Goal: Task Accomplishment & Management: Manage account settings

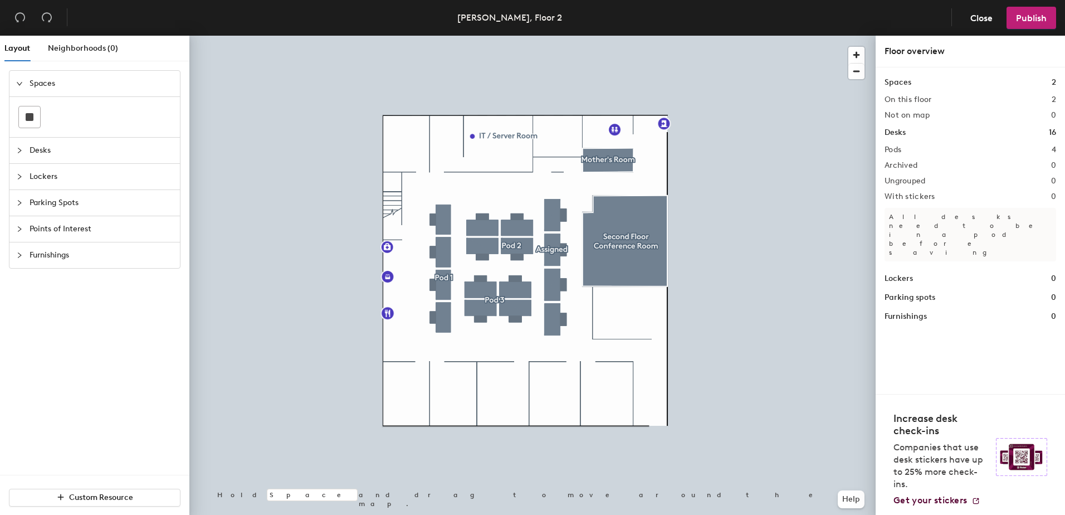
click at [38, 151] on span "Desks" at bounding box center [102, 151] width 144 height 26
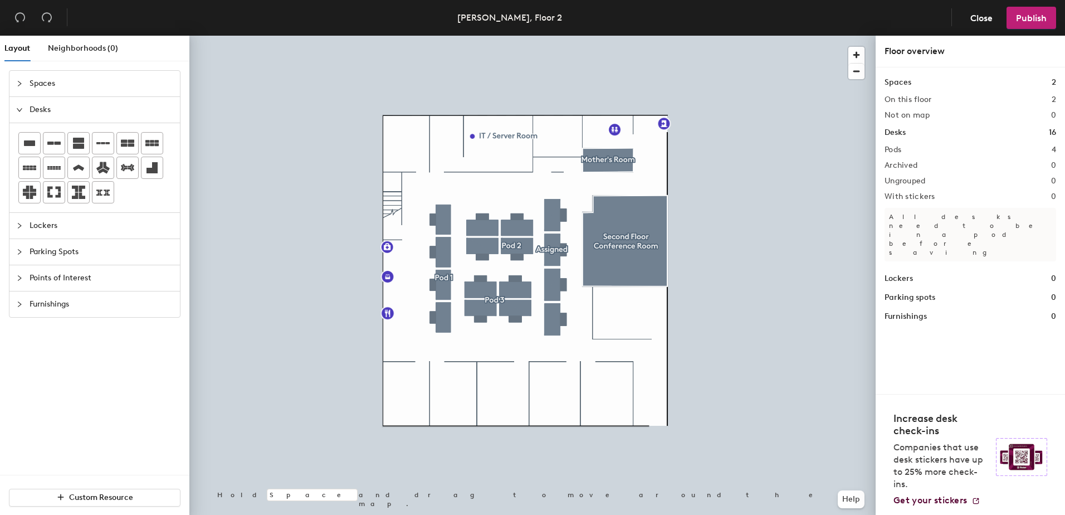
click at [41, 80] on span "Spaces" at bounding box center [102, 84] width 144 height 26
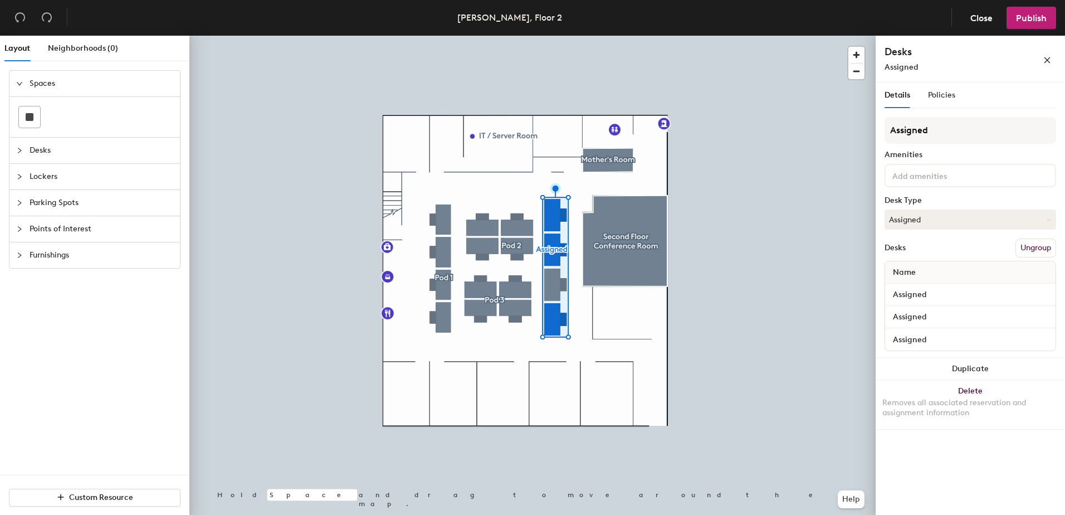
click at [913, 272] on span "Name" at bounding box center [904, 272] width 34 height 20
click at [899, 271] on span "Name" at bounding box center [904, 272] width 34 height 20
drag, startPoint x: 899, startPoint y: 271, endPoint x: 918, endPoint y: 290, distance: 26.4
click at [918, 290] on input "Assigned" at bounding box center [970, 295] width 166 height 16
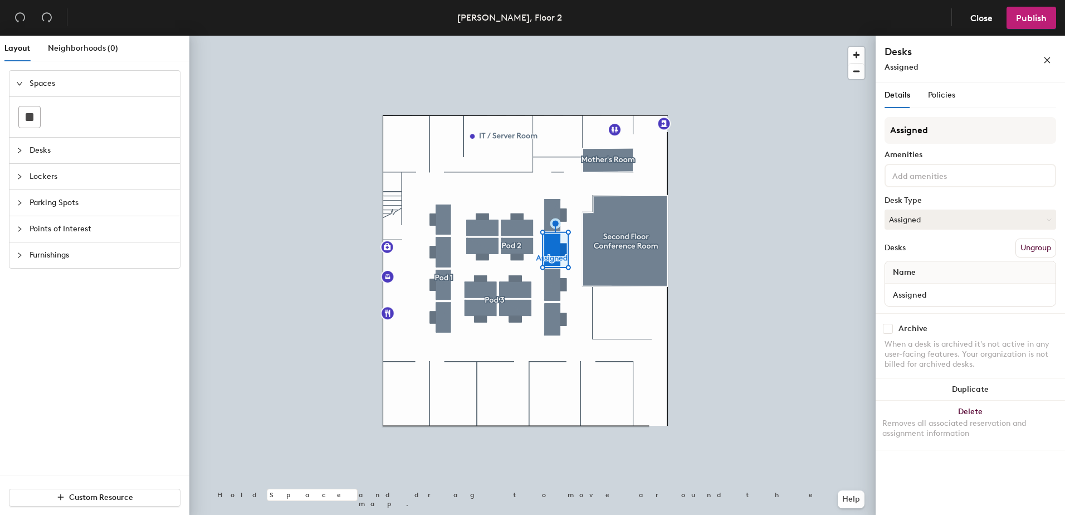
click at [943, 273] on div "Name" at bounding box center [970, 272] width 170 height 22
click at [943, 287] on div "Assigned" at bounding box center [970, 294] width 170 height 22
click at [935, 296] on input "Assigned" at bounding box center [970, 295] width 166 height 16
type input "Heather Thompson"
click at [979, 251] on div "Desks Ungroup" at bounding box center [970, 247] width 172 height 19
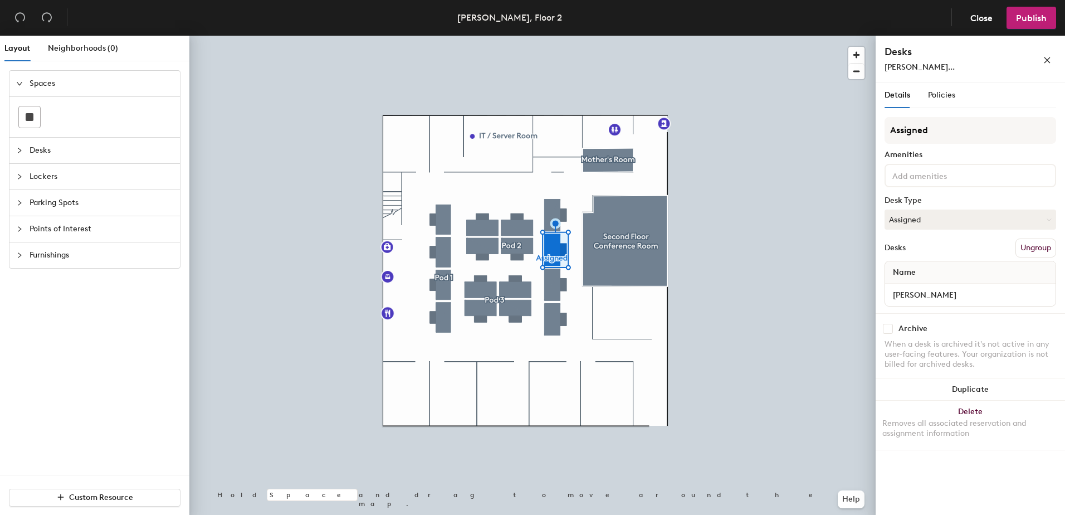
click at [949, 273] on div "Name" at bounding box center [970, 272] width 170 height 22
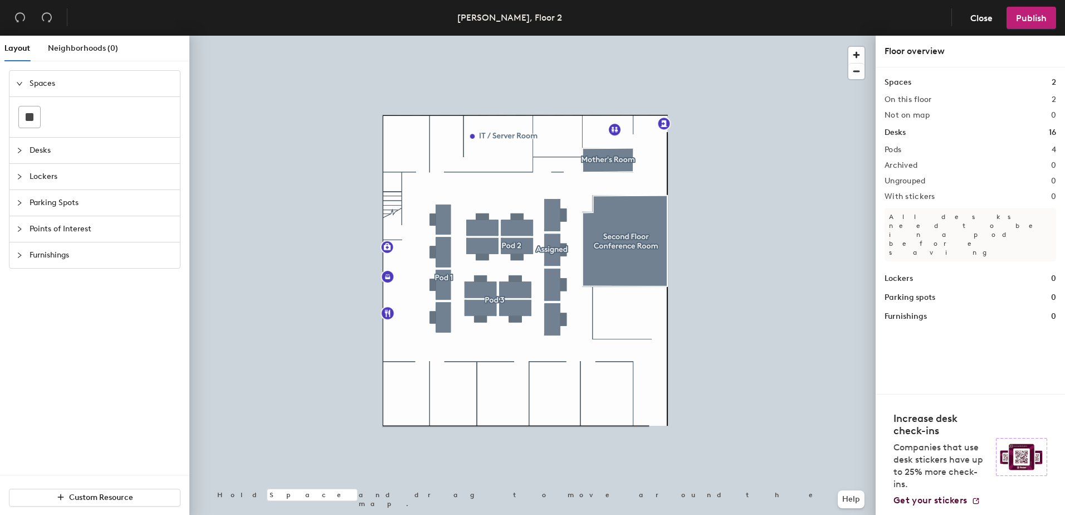
click at [901, 130] on h1 "Desks" at bounding box center [894, 132] width 21 height 12
click at [896, 133] on h1 "Desks" at bounding box center [894, 132] width 21 height 12
click at [32, 147] on span "Desks" at bounding box center [102, 151] width 144 height 26
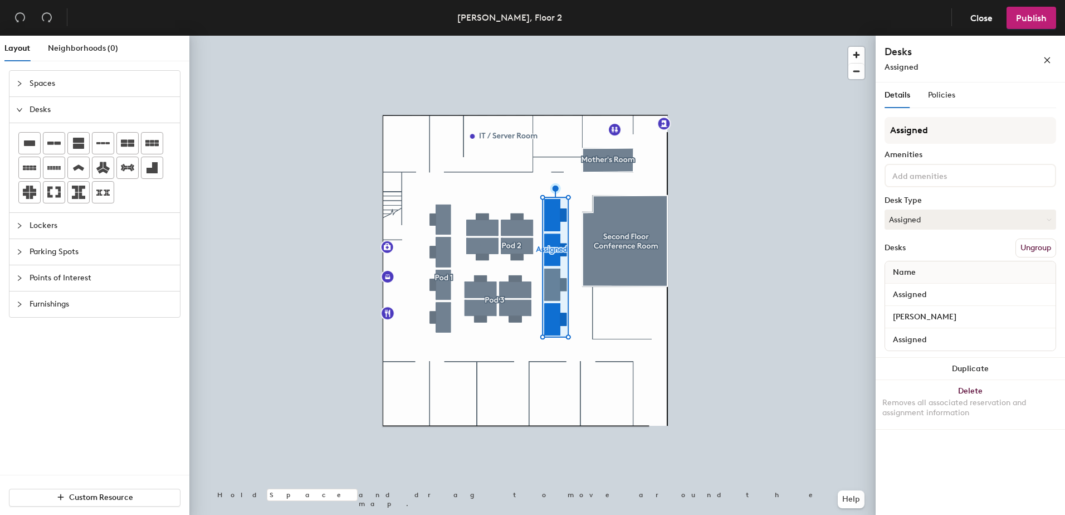
click at [957, 99] on div "Details Policies" at bounding box center [970, 95] width 172 height 26
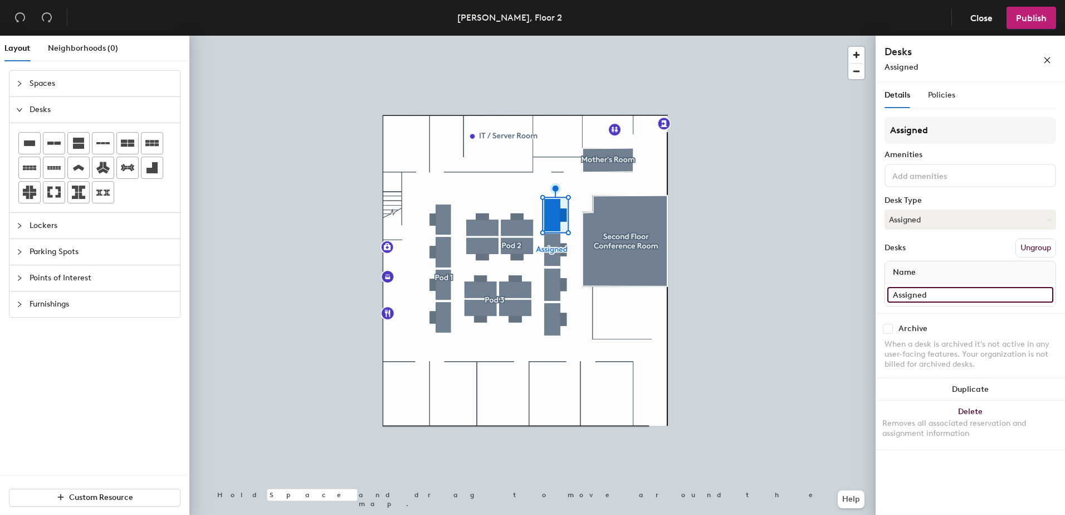
click at [919, 293] on input "Assigned" at bounding box center [970, 295] width 166 height 16
type input "Joe Capone"
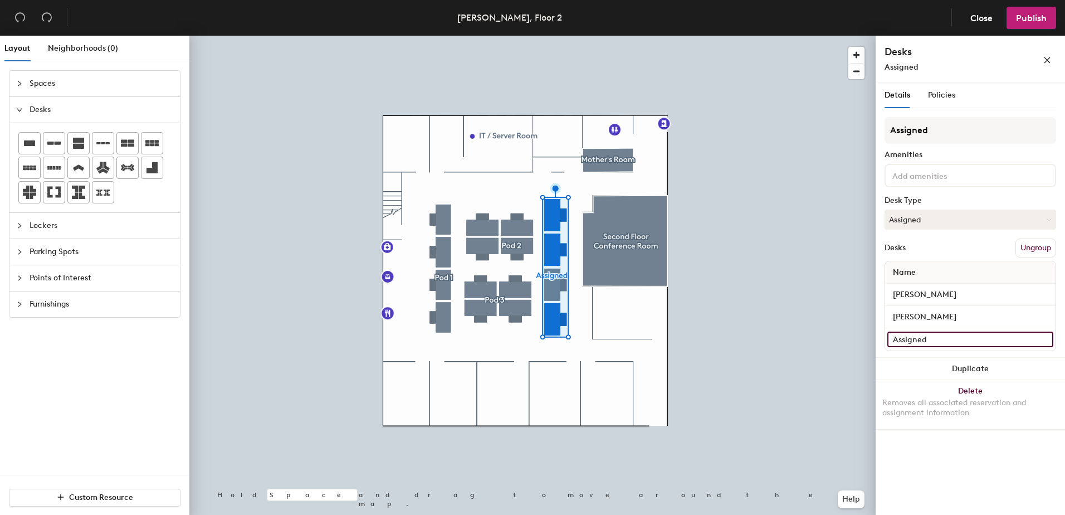
click at [916, 337] on input "Assigned" at bounding box center [970, 339] width 166 height 16
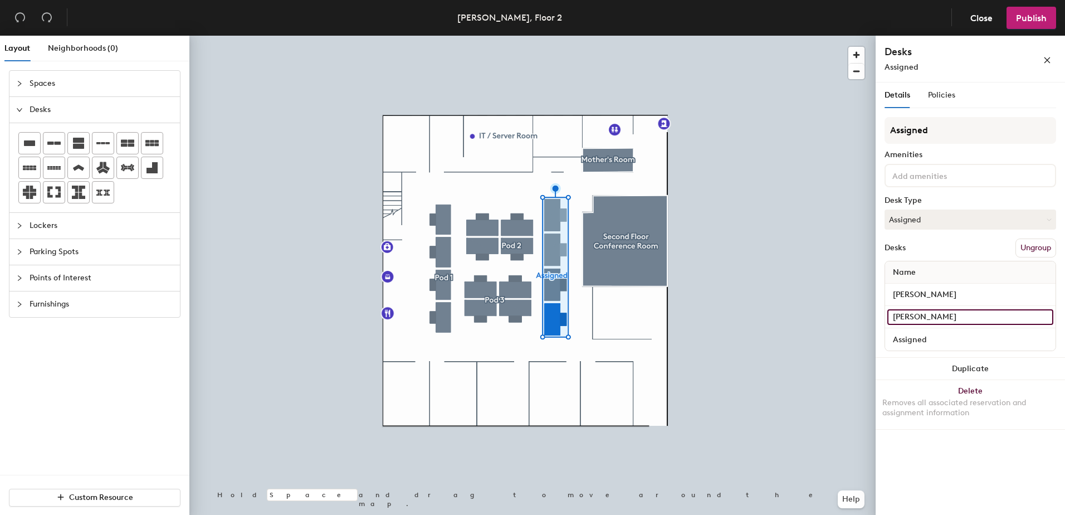
click at [926, 316] on input "Heather Thompson" at bounding box center [970, 317] width 166 height 16
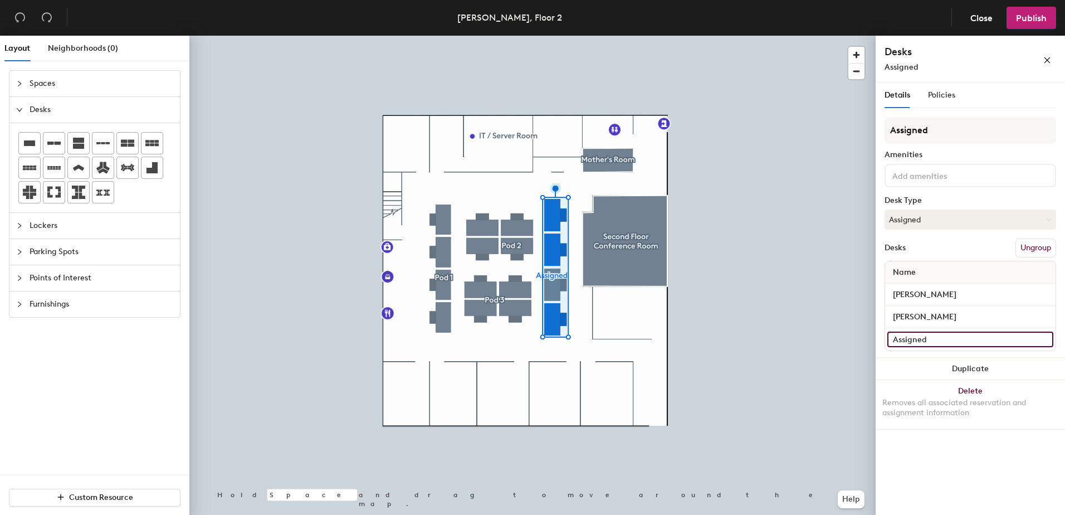
click at [917, 339] on input "Assigned" at bounding box center [970, 339] width 166 height 16
type input "Hannah Shapiro"
click at [986, 248] on div "Desks Ungroup" at bounding box center [970, 247] width 172 height 19
click at [1029, 250] on button "Ungroup" at bounding box center [1035, 247] width 41 height 19
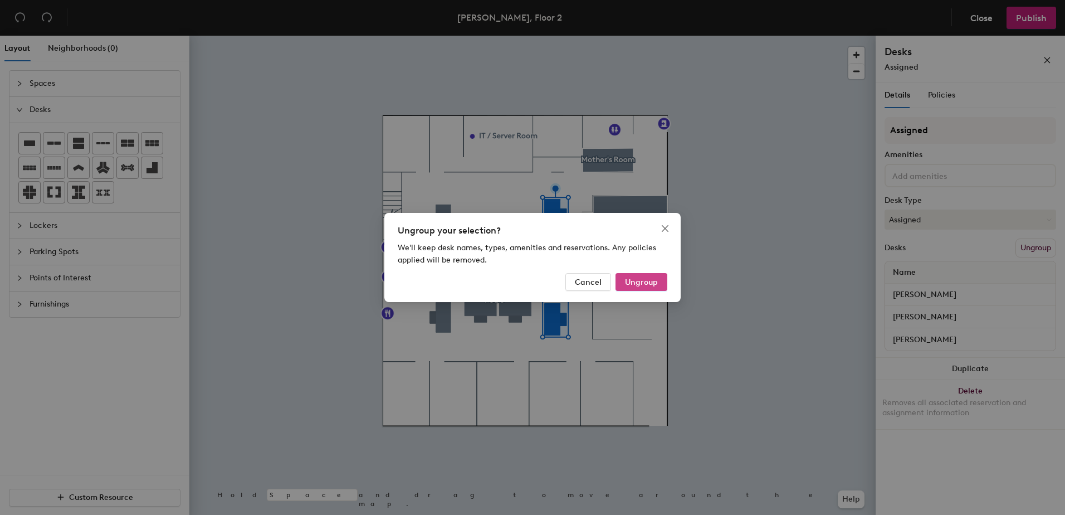
click at [645, 282] on span "Ungroup" at bounding box center [641, 281] width 33 height 9
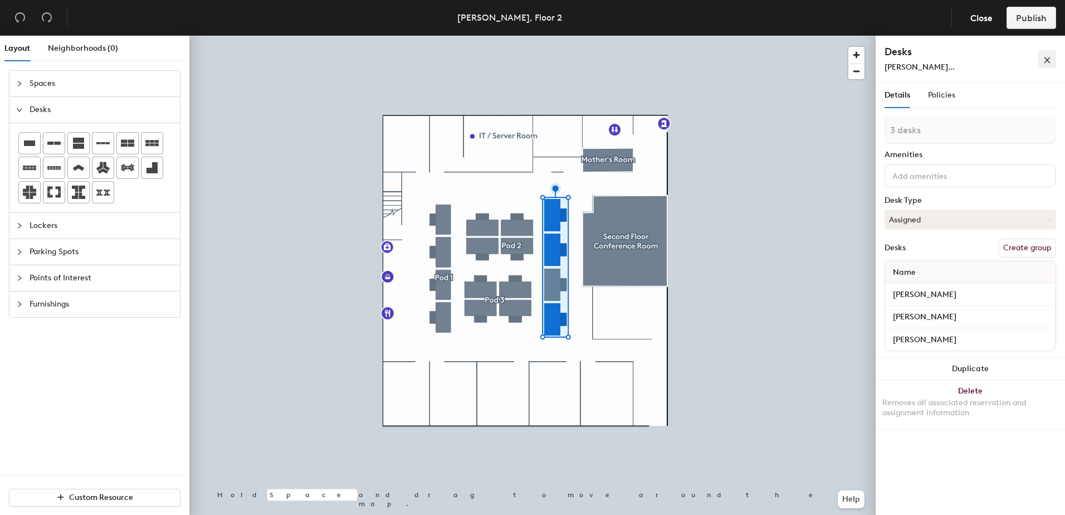
click at [1051, 61] on button "button" at bounding box center [1047, 59] width 18 height 18
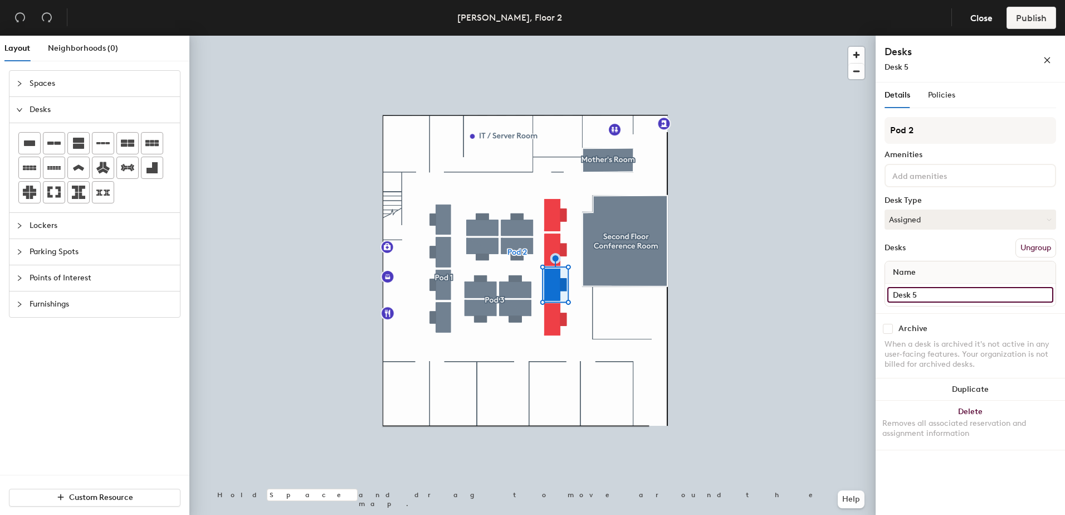
click at [931, 295] on input "Desk 5" at bounding box center [970, 295] width 166 height 16
click at [932, 295] on input "Desk 5" at bounding box center [970, 295] width 166 height 16
type input "Renee Minor"
click at [938, 461] on div "Details Policies Pod 2 Amenities Desk Type Assigned Desks Ungroup Name Renee Mi…" at bounding box center [969, 300] width 189 height 437
click at [1053, 60] on button "button" at bounding box center [1047, 59] width 18 height 18
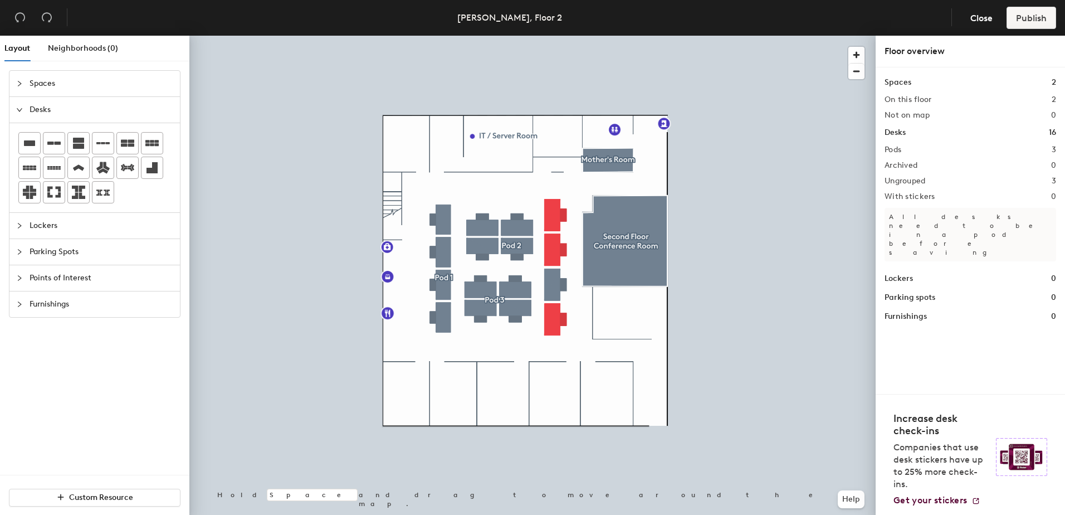
click at [912, 134] on div "Desks 16" at bounding box center [970, 132] width 172 height 12
click at [879, 131] on div "Spaces 2 On this floor 2 Not on map 0 Desks 16 Pods 3 Archived 0 Ungrouped 3 Wi…" at bounding box center [969, 230] width 189 height 326
click at [897, 131] on h1 "Desks" at bounding box center [894, 132] width 21 height 12
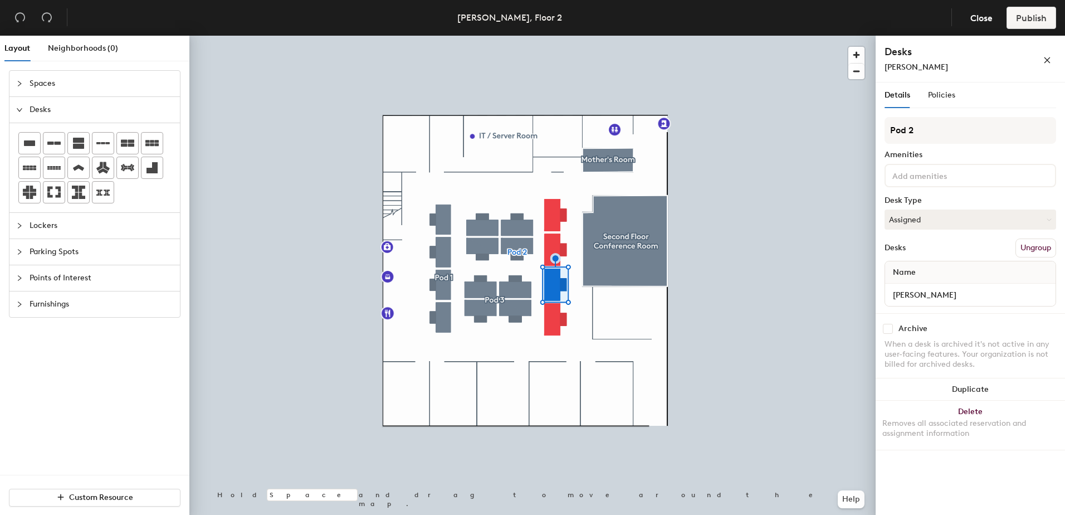
click at [922, 275] on div "Name" at bounding box center [970, 272] width 170 height 22
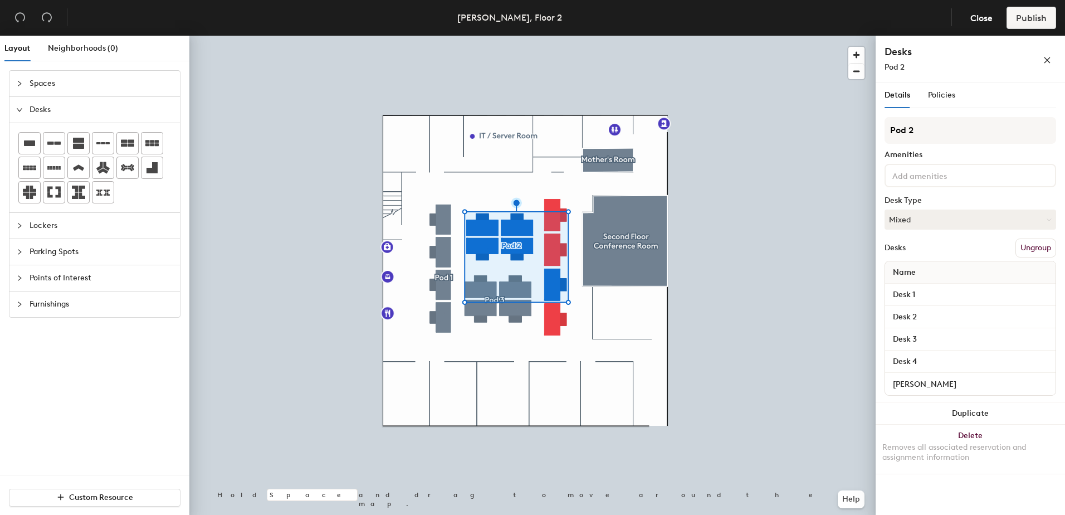
click at [1045, 250] on button "Ungroup" at bounding box center [1035, 247] width 41 height 19
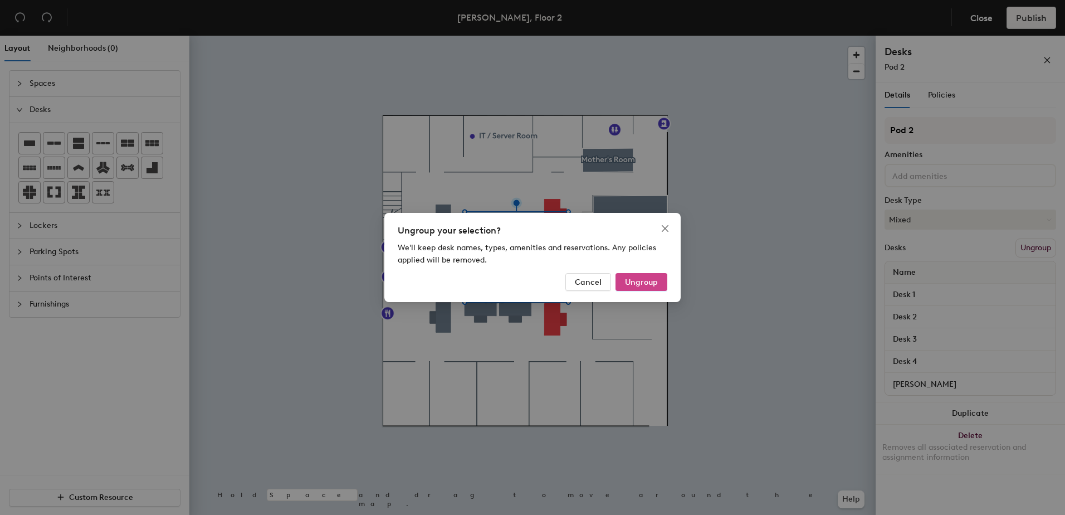
click at [644, 283] on span "Ungroup" at bounding box center [641, 281] width 33 height 9
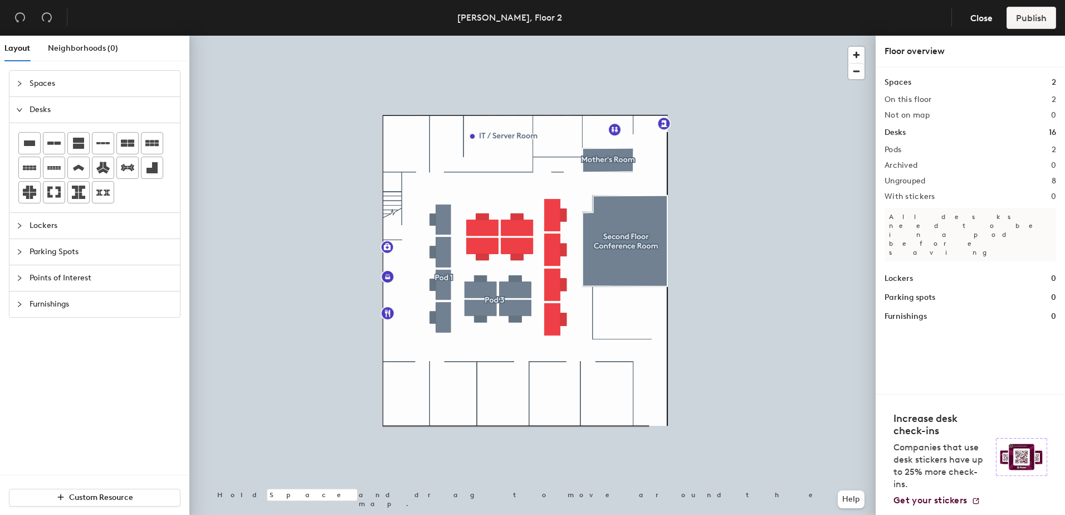
click at [53, 304] on span "Furnishings" at bounding box center [102, 304] width 144 height 26
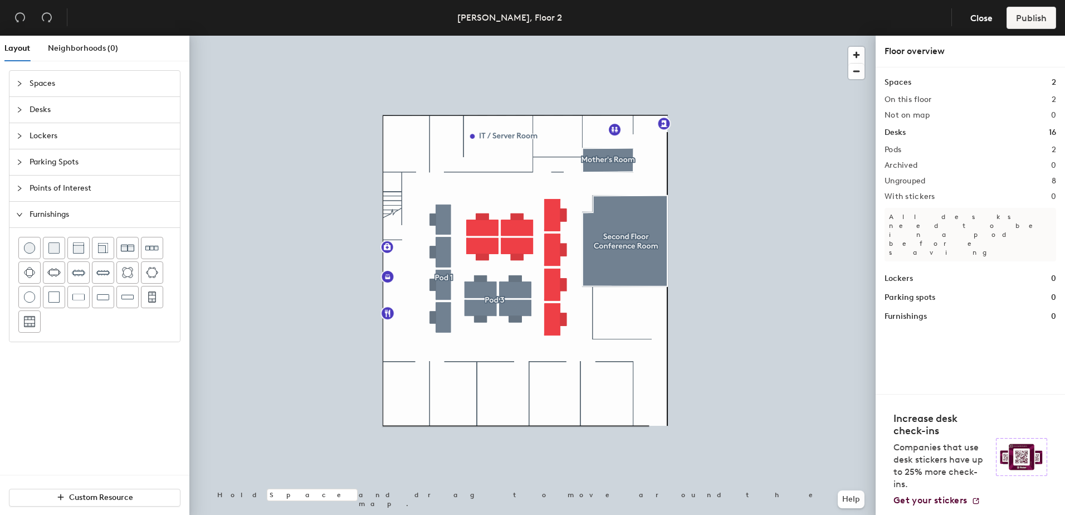
click at [42, 110] on span "Desks" at bounding box center [102, 110] width 144 height 26
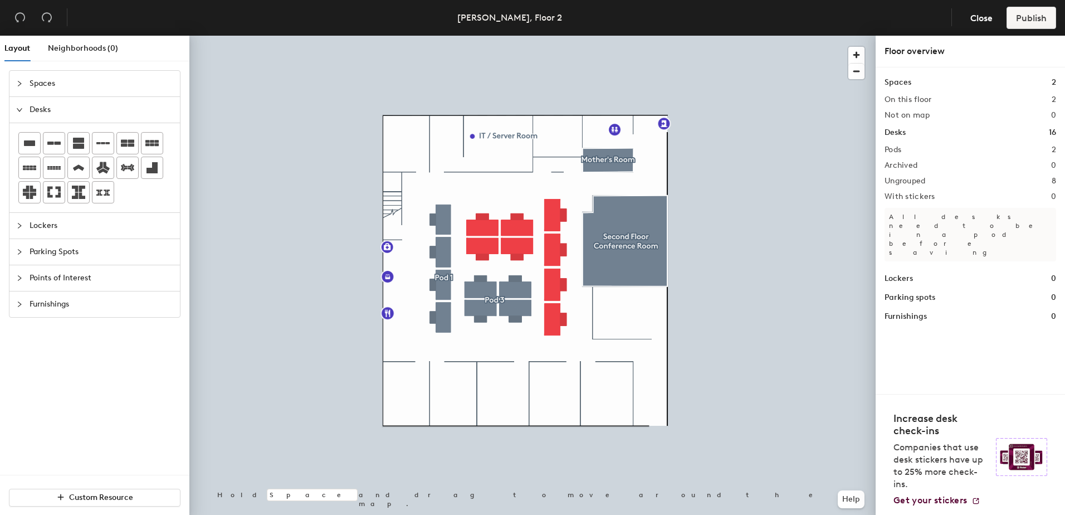
click at [40, 84] on span "Spaces" at bounding box center [102, 84] width 144 height 26
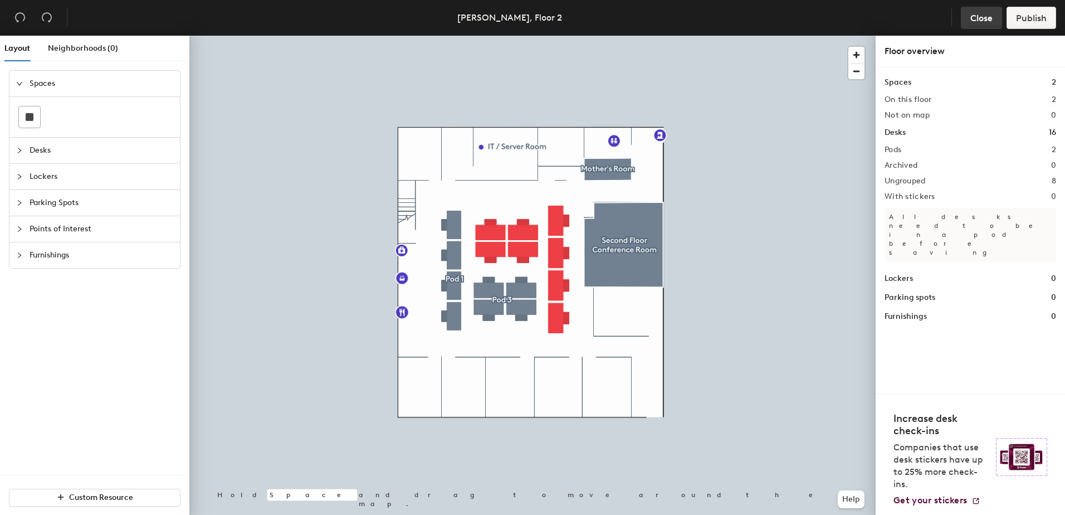
click at [986, 21] on span "Close" at bounding box center [981, 18] width 22 height 11
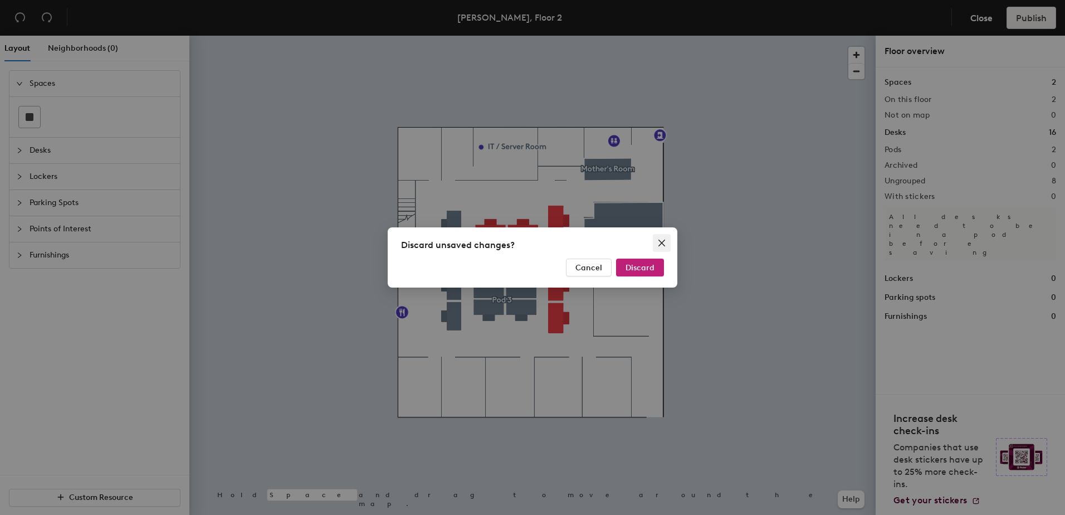
click at [662, 243] on icon "close" at bounding box center [661, 242] width 7 height 7
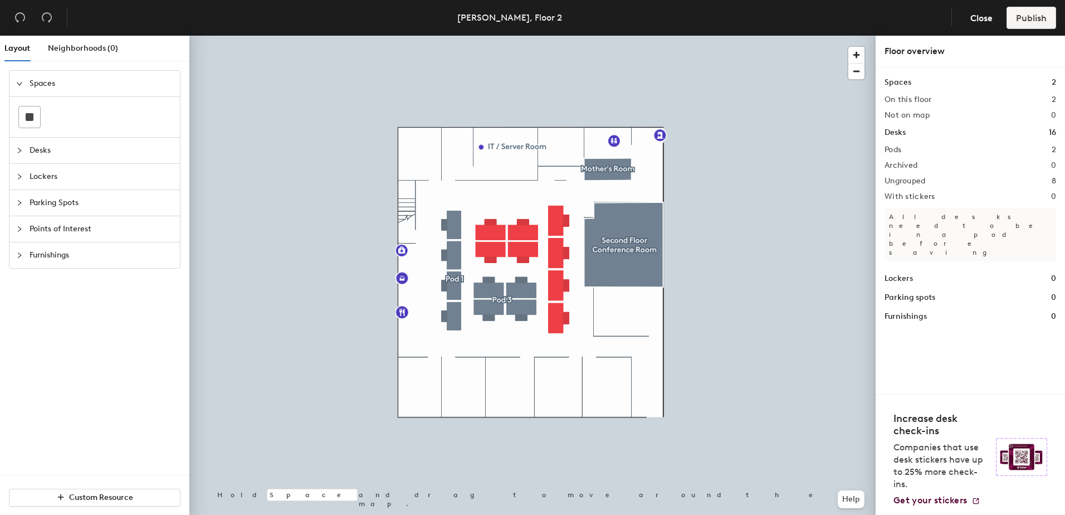
click at [897, 130] on h1 "Desks" at bounding box center [894, 132] width 21 height 12
click at [893, 149] on h2 "Pods" at bounding box center [892, 149] width 17 height 9
click at [919, 269] on div "Spaces 2 On this floor 2 Not on map 0 Desks 16 Pods 2 Archived 0 Ungrouped 8 Wi…" at bounding box center [970, 199] width 172 height 246
click at [898, 150] on h2 "Pods" at bounding box center [892, 149] width 17 height 9
click at [898, 134] on h1 "Desks" at bounding box center [894, 132] width 21 height 12
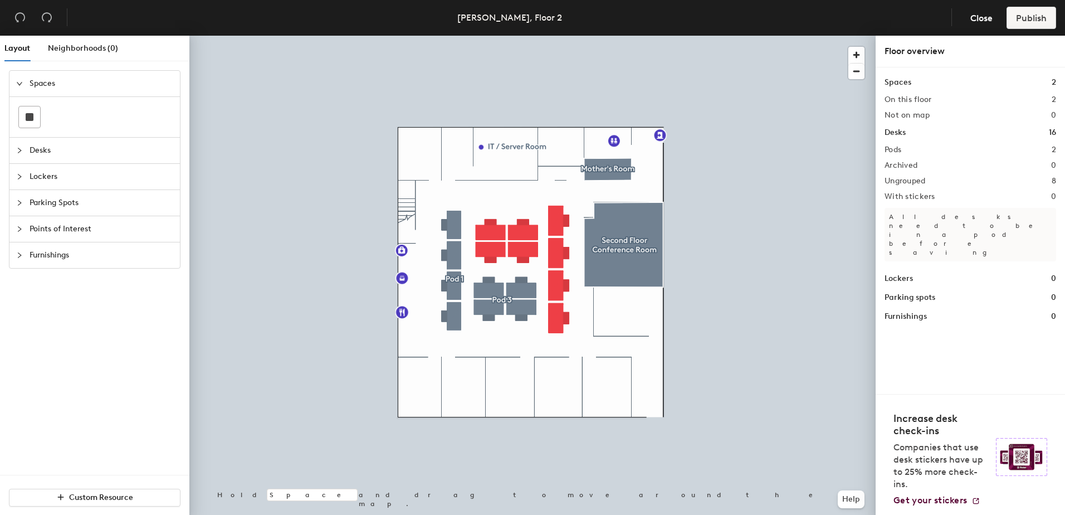
click at [898, 130] on h1 "Desks" at bounding box center [894, 132] width 21 height 12
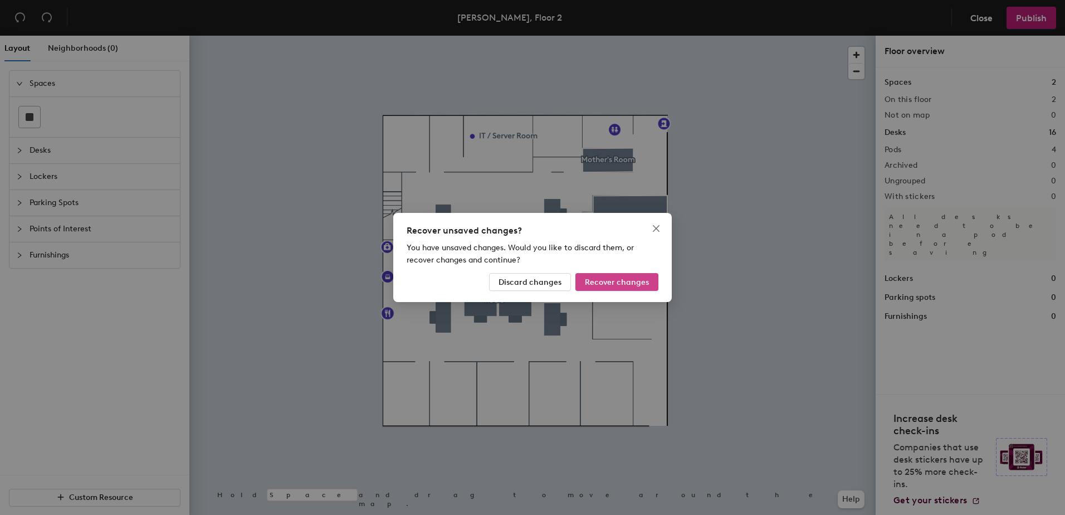
click at [600, 283] on span "Recover changes" at bounding box center [617, 281] width 64 height 9
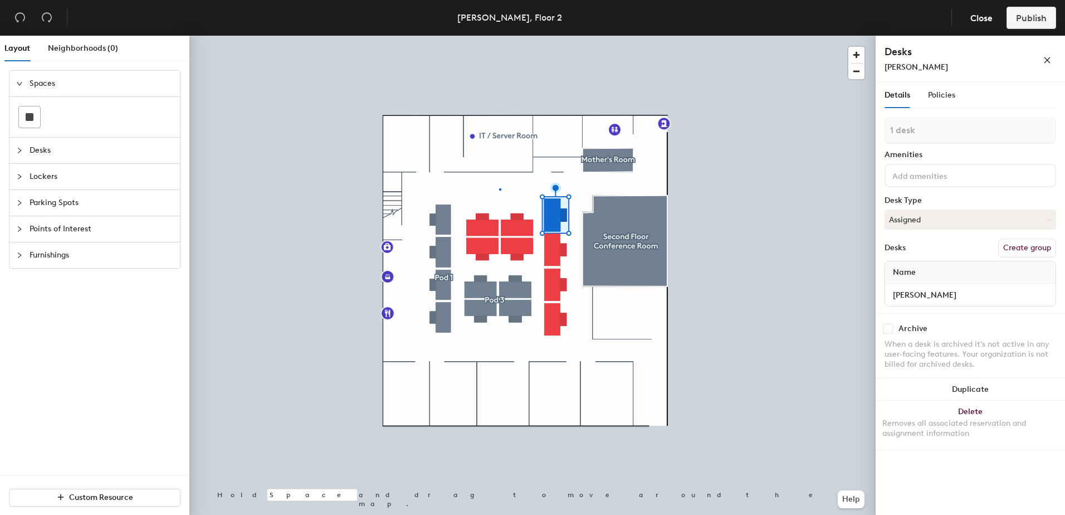
click at [499, 36] on div at bounding box center [532, 36] width 686 height 0
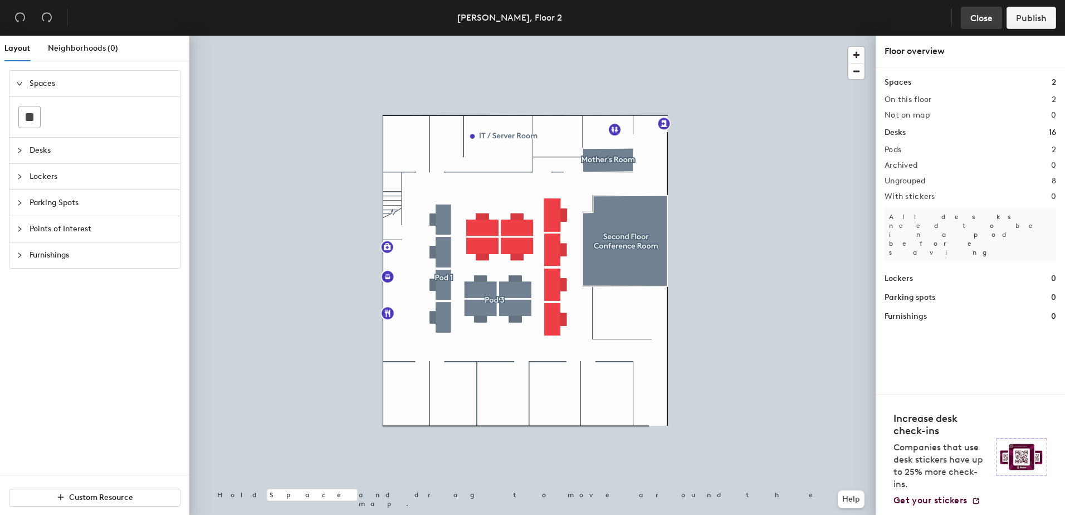
click at [984, 22] on span "Close" at bounding box center [981, 18] width 22 height 11
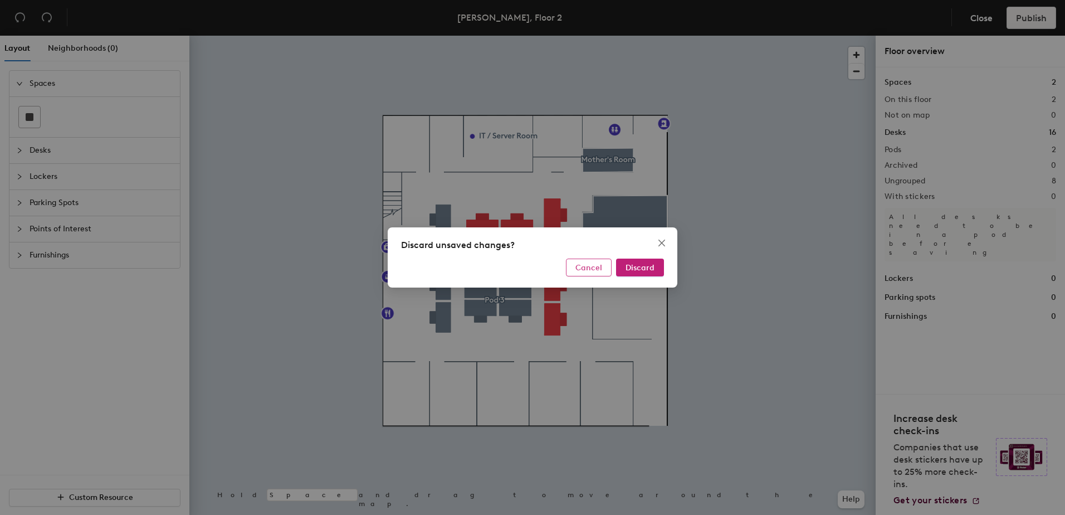
click at [601, 265] on span "Cancel" at bounding box center [588, 267] width 27 height 9
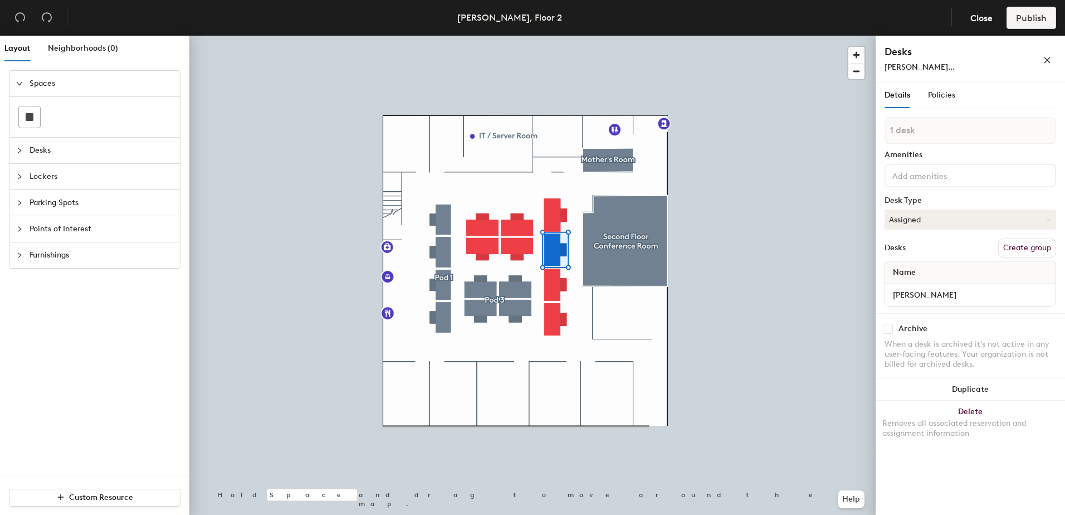
click at [1023, 243] on button "Create group" at bounding box center [1027, 247] width 58 height 19
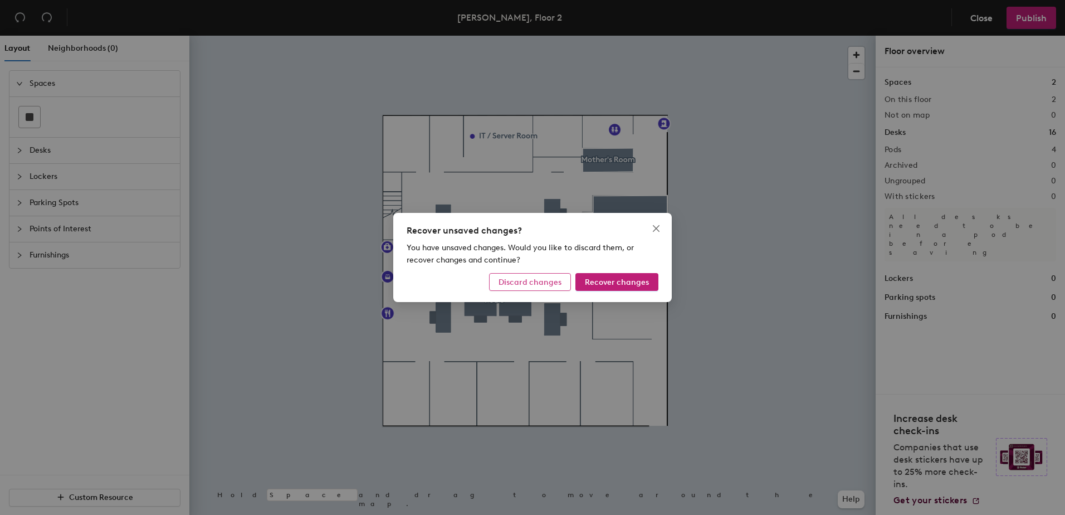
click at [554, 288] on button "Discard changes" at bounding box center [530, 282] width 82 height 18
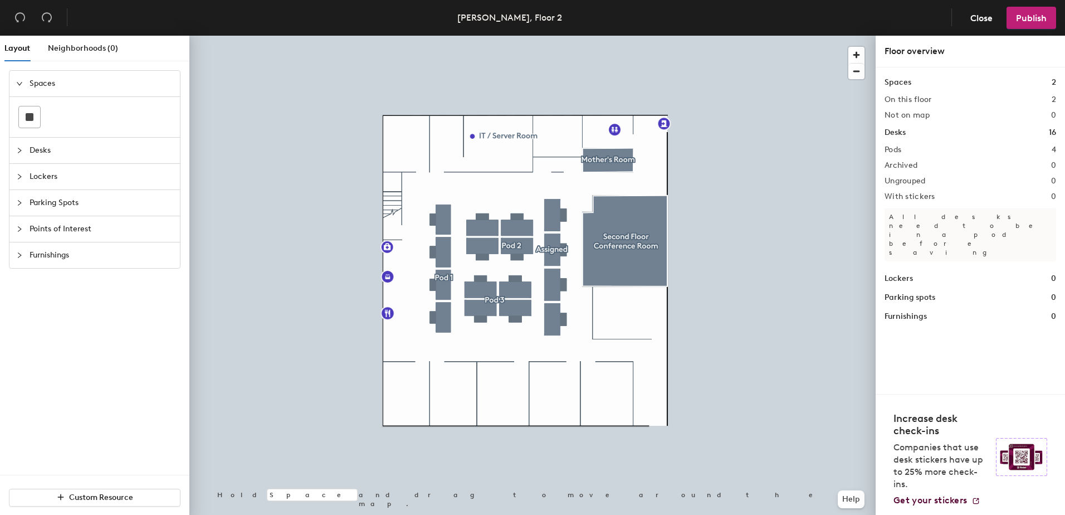
click at [899, 151] on h2 "Pods" at bounding box center [892, 149] width 17 height 9
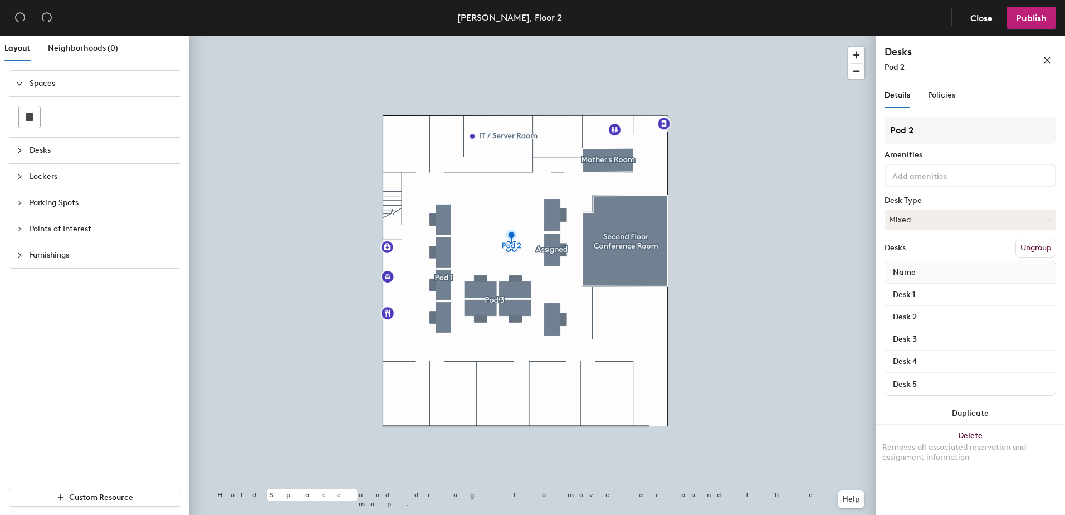
click at [1023, 246] on button "Ungroup" at bounding box center [1035, 247] width 41 height 19
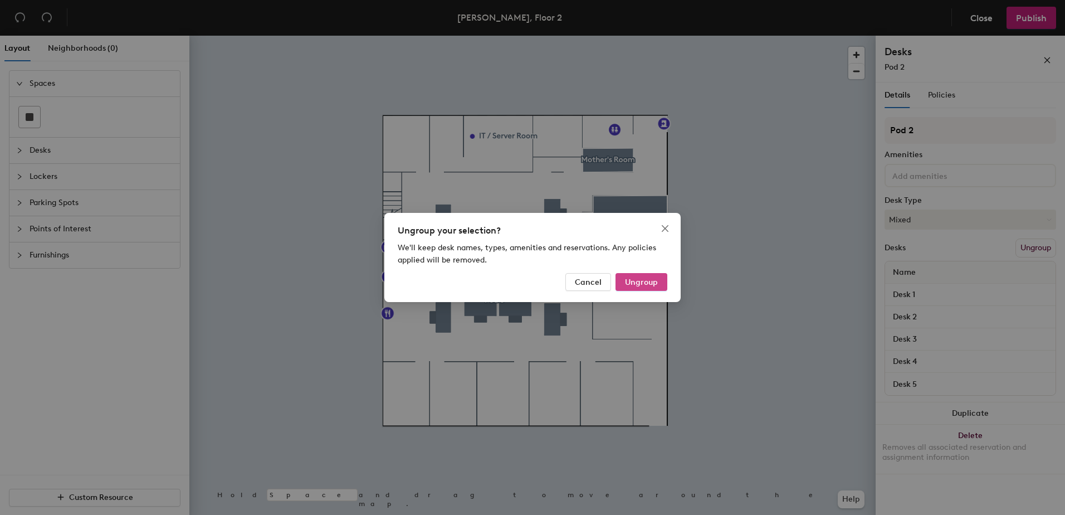
click at [643, 275] on button "Ungroup" at bounding box center [641, 282] width 52 height 18
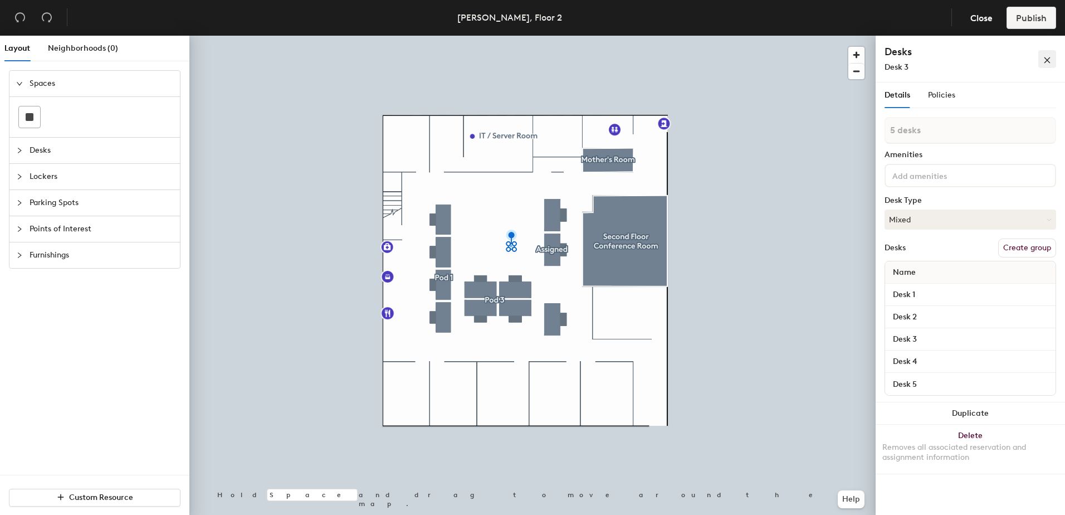
click at [1053, 62] on button "button" at bounding box center [1047, 59] width 18 height 18
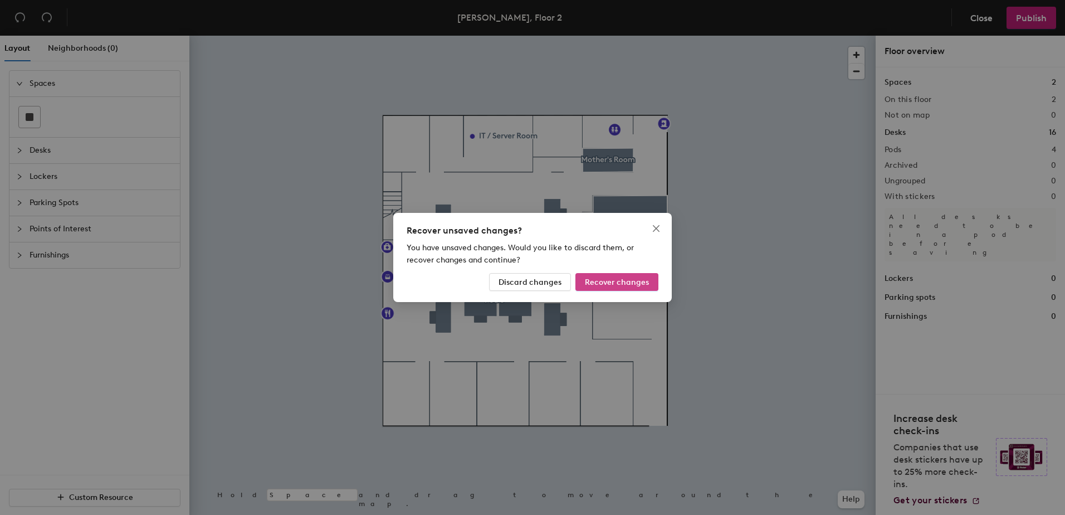
click at [640, 278] on span "Recover changes" at bounding box center [617, 281] width 64 height 9
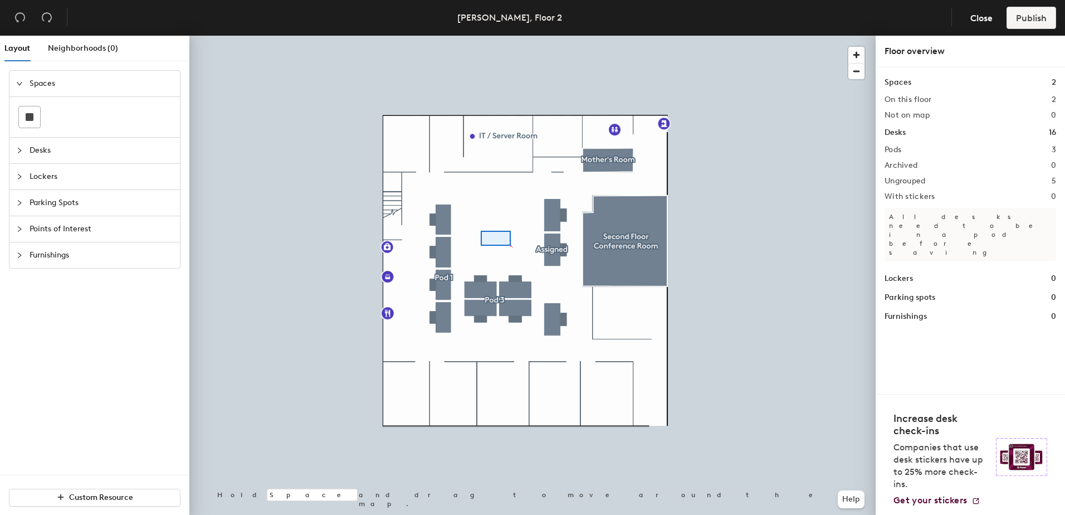
click at [468, 36] on div at bounding box center [532, 36] width 686 height 0
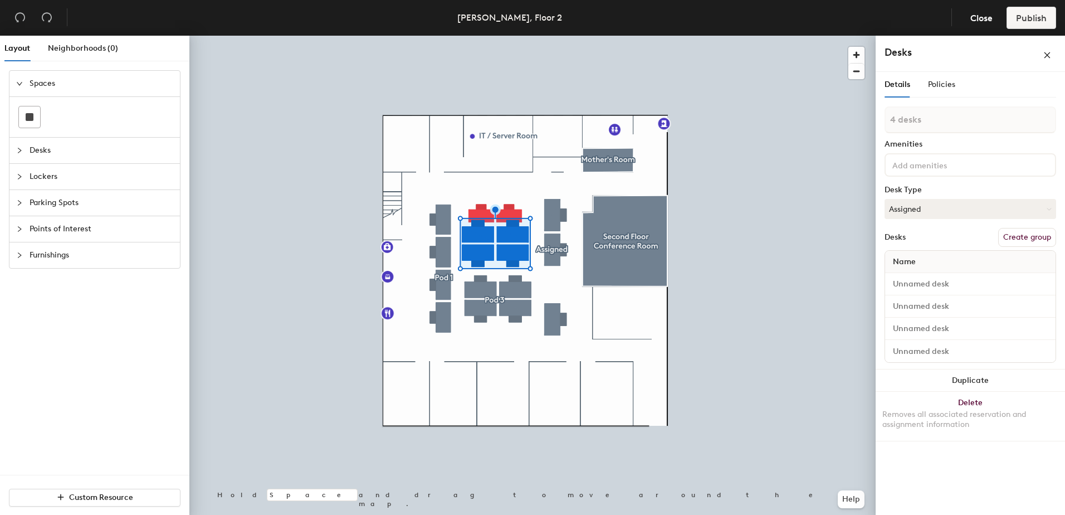
type input "1 desk"
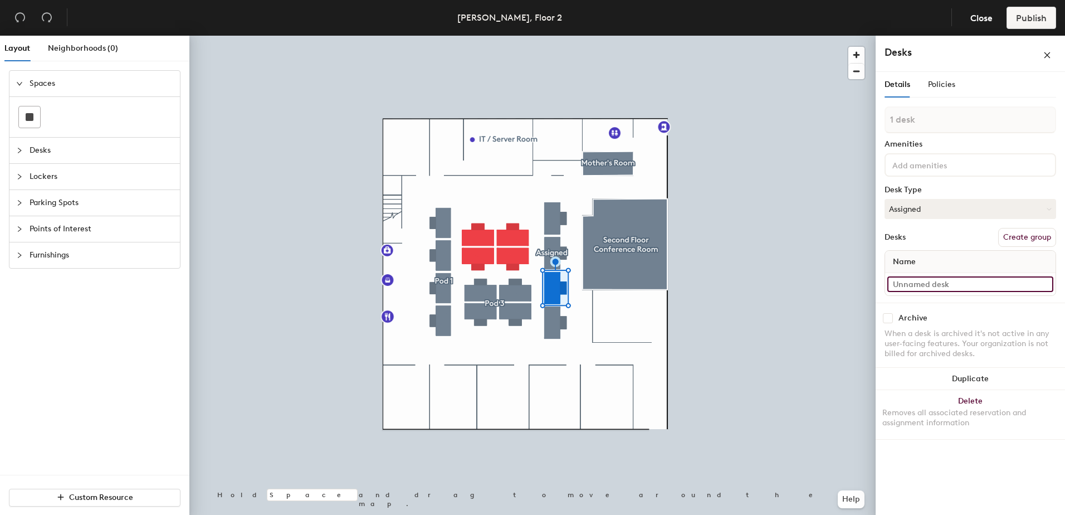
click at [909, 286] on input at bounding box center [970, 284] width 166 height 16
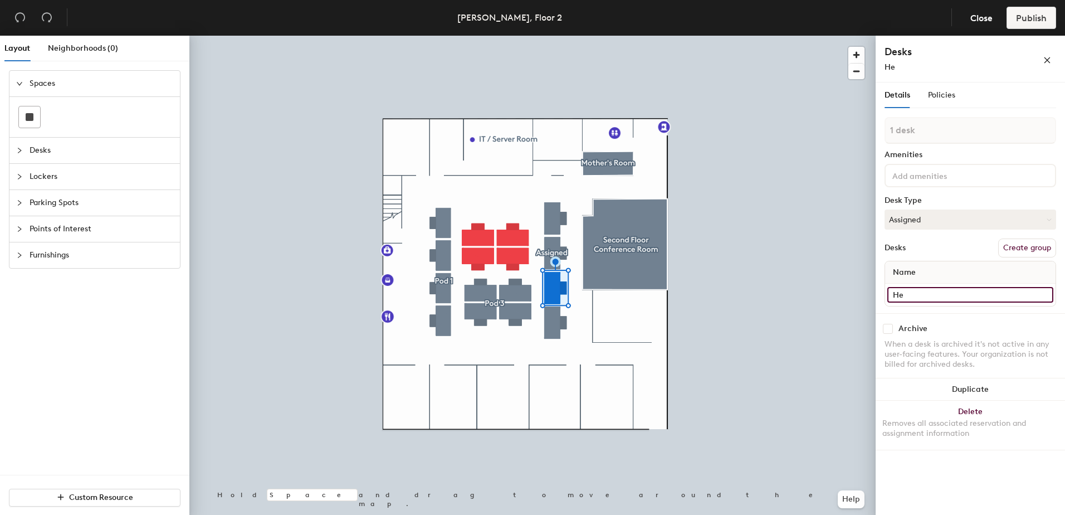
type input "H"
type input "Renee Minor"
click at [912, 295] on input "Assigned" at bounding box center [970, 295] width 166 height 16
type input "Heather Thompson"
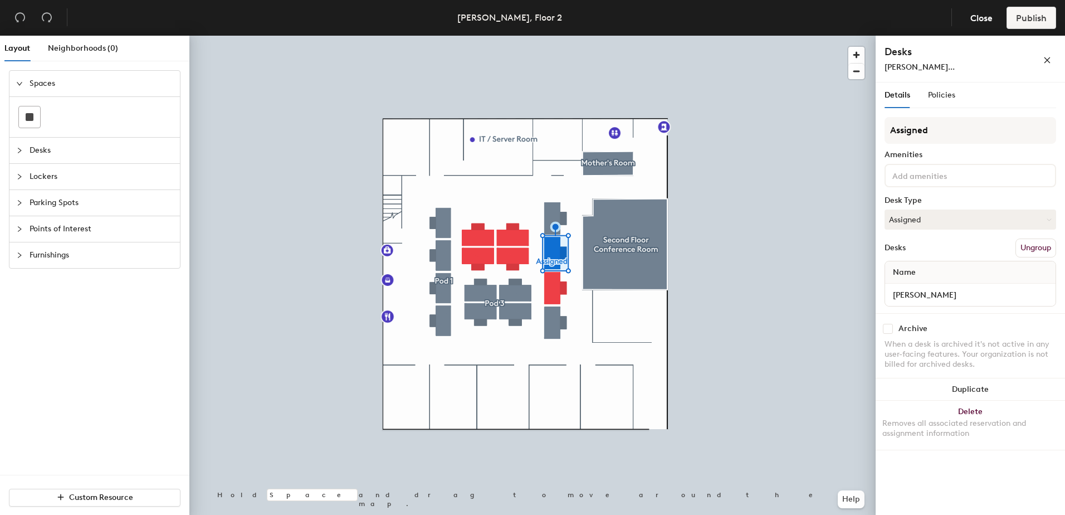
click at [947, 324] on div "Archive" at bounding box center [970, 329] width 172 height 10
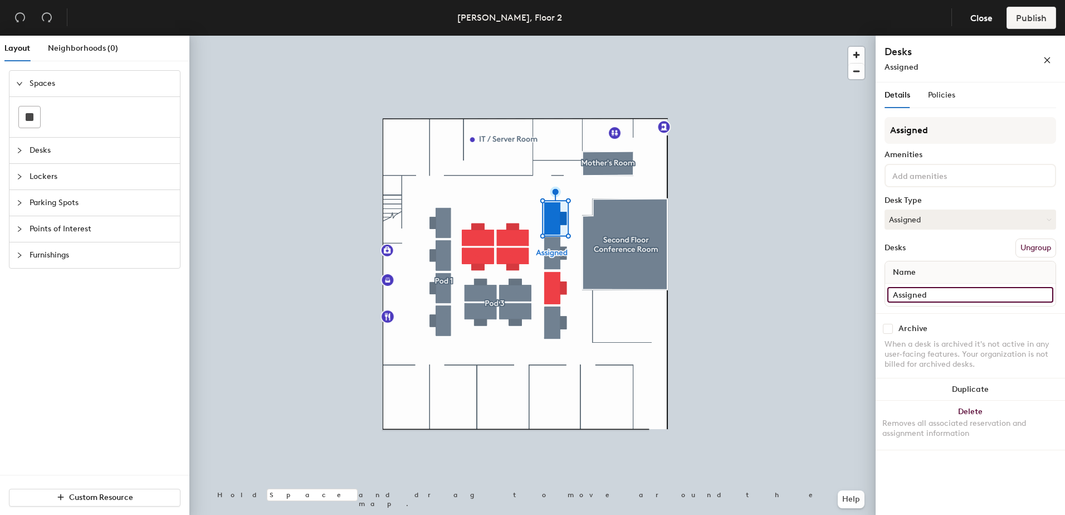
click at [910, 290] on input "Assigned" at bounding box center [970, 295] width 166 height 16
type input "Joe Capone"
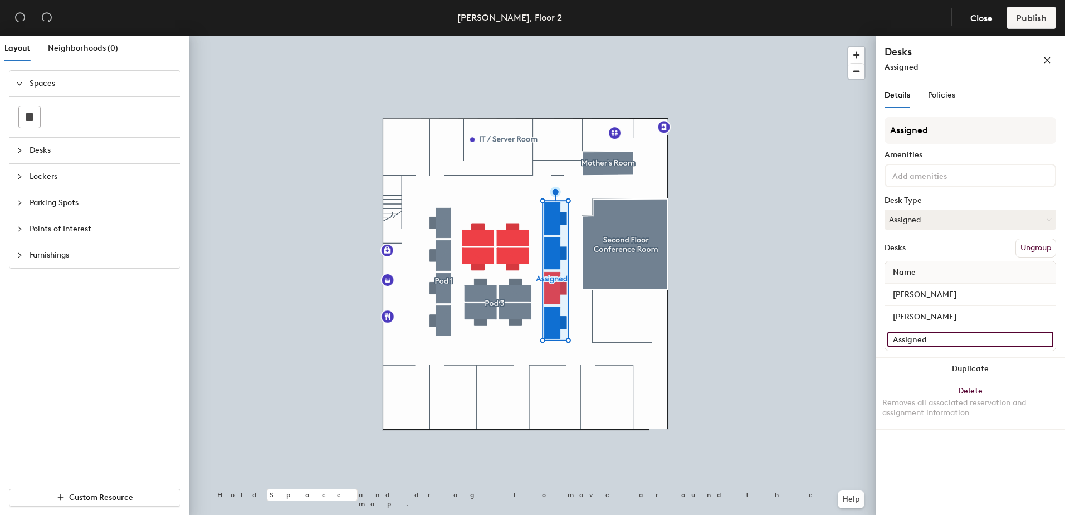
click at [908, 338] on input "Assigned" at bounding box center [970, 339] width 166 height 16
click at [898, 343] on input "Hannah Shapiro" at bounding box center [970, 339] width 166 height 16
type input "Hannah Shapiro"
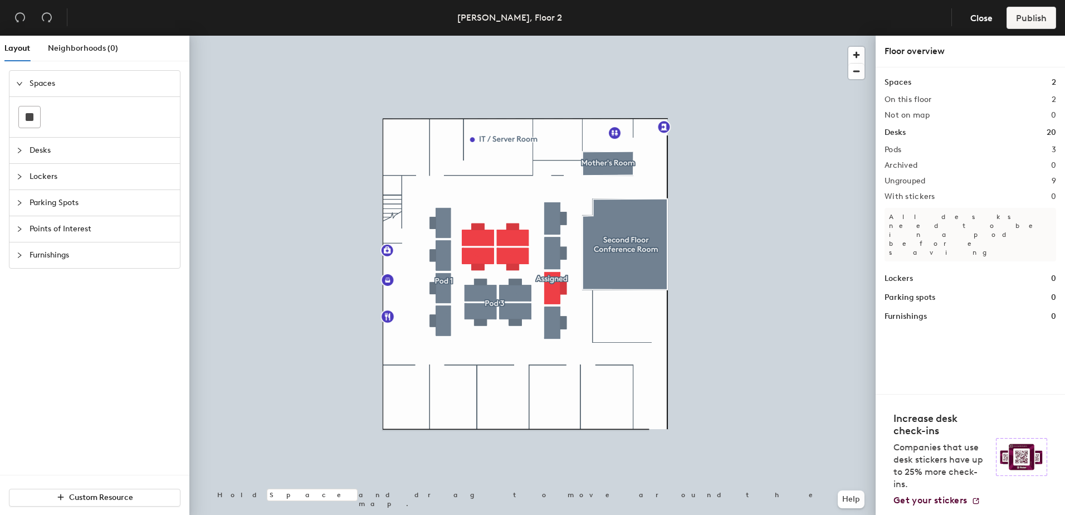
click at [916, 52] on div "Floor overview" at bounding box center [970, 51] width 172 height 13
click at [916, 82] on div "Spaces 2" at bounding box center [970, 82] width 172 height 12
click at [892, 81] on h1 "Spaces" at bounding box center [897, 82] width 27 height 12
click at [896, 145] on h2 "Pods" at bounding box center [892, 149] width 17 height 9
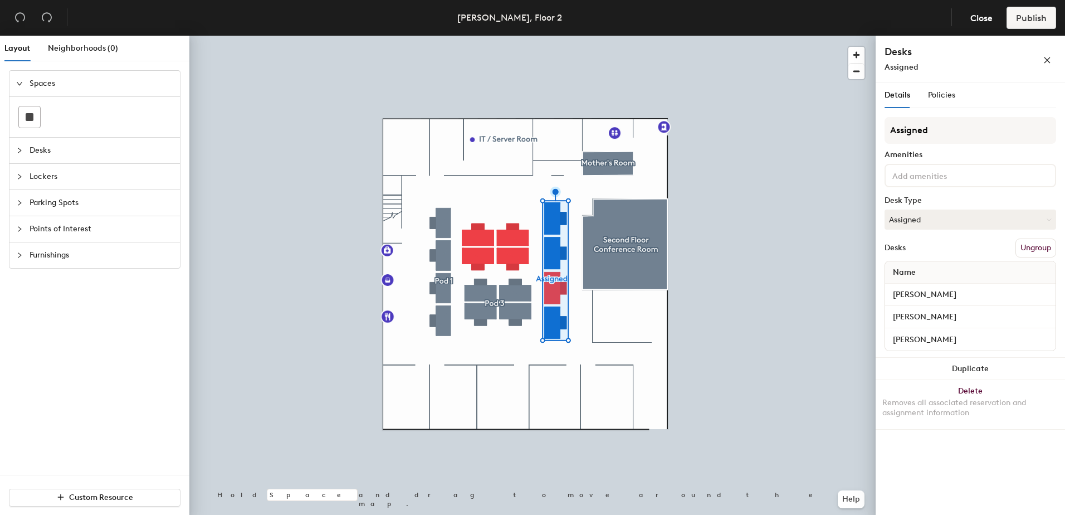
click at [924, 178] on input at bounding box center [940, 174] width 100 height 13
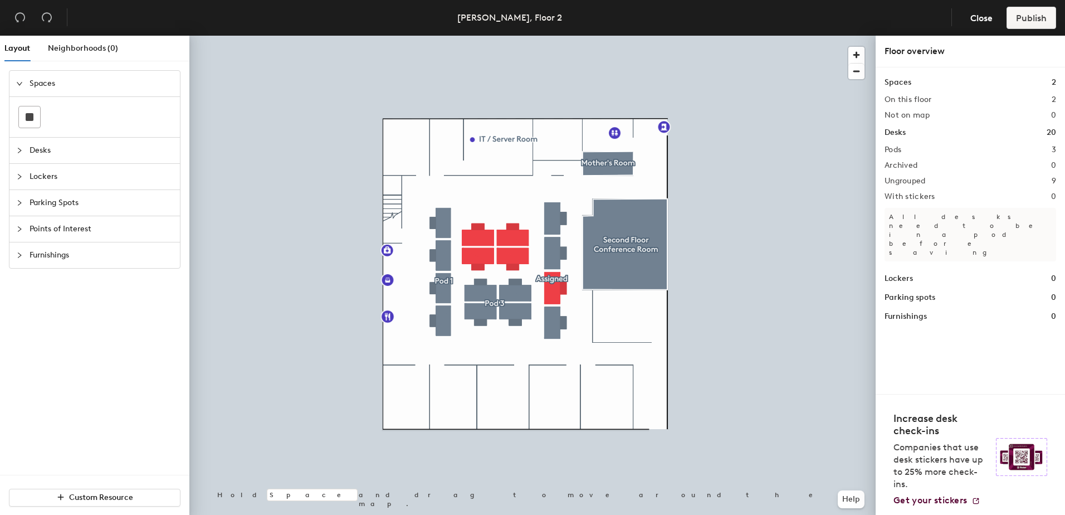
click at [897, 136] on h1 "Desks" at bounding box center [894, 132] width 21 height 12
click at [902, 132] on h1 "Desks" at bounding box center [894, 132] width 21 height 12
click at [897, 154] on h2 "Pods" at bounding box center [892, 149] width 17 height 9
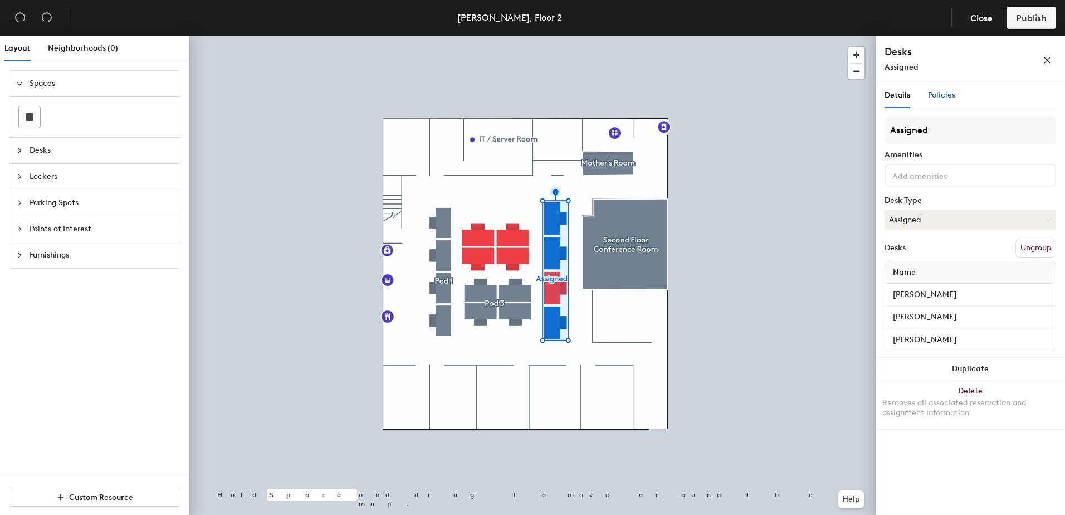
click at [945, 95] on span "Policies" at bounding box center [941, 94] width 27 height 9
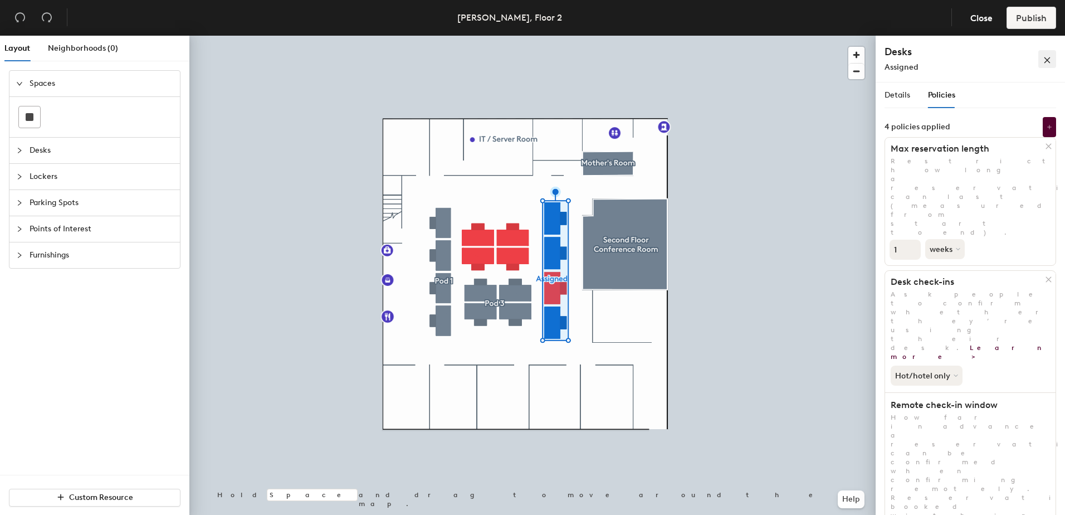
click at [1049, 60] on icon "close" at bounding box center [1047, 60] width 8 height 8
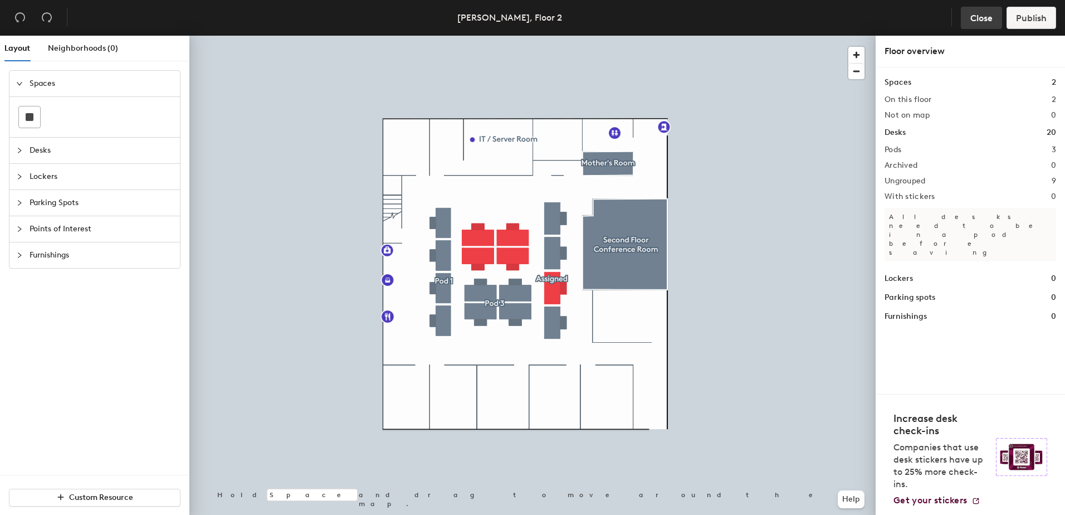
click at [984, 16] on span "Close" at bounding box center [981, 18] width 22 height 11
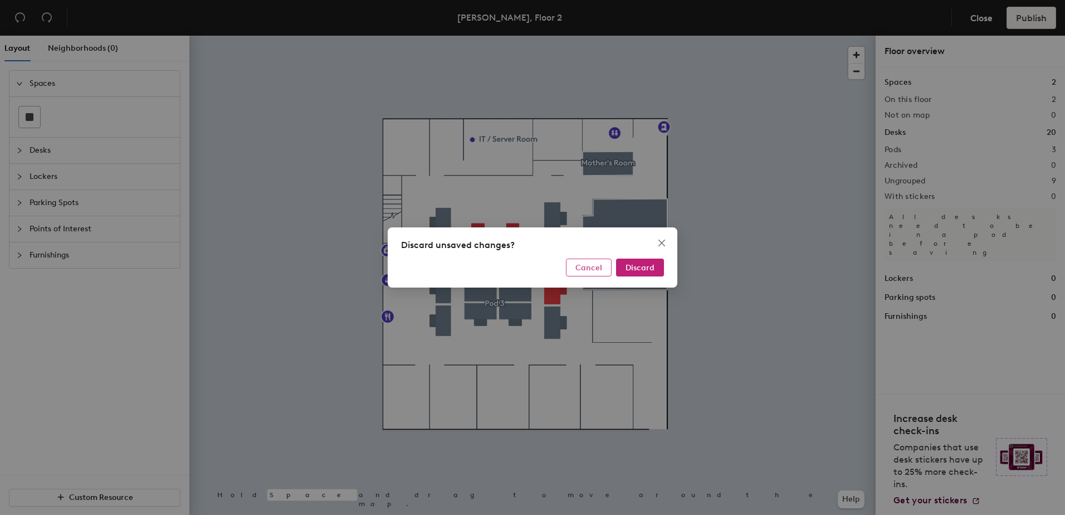
click at [594, 265] on span "Cancel" at bounding box center [588, 267] width 27 height 9
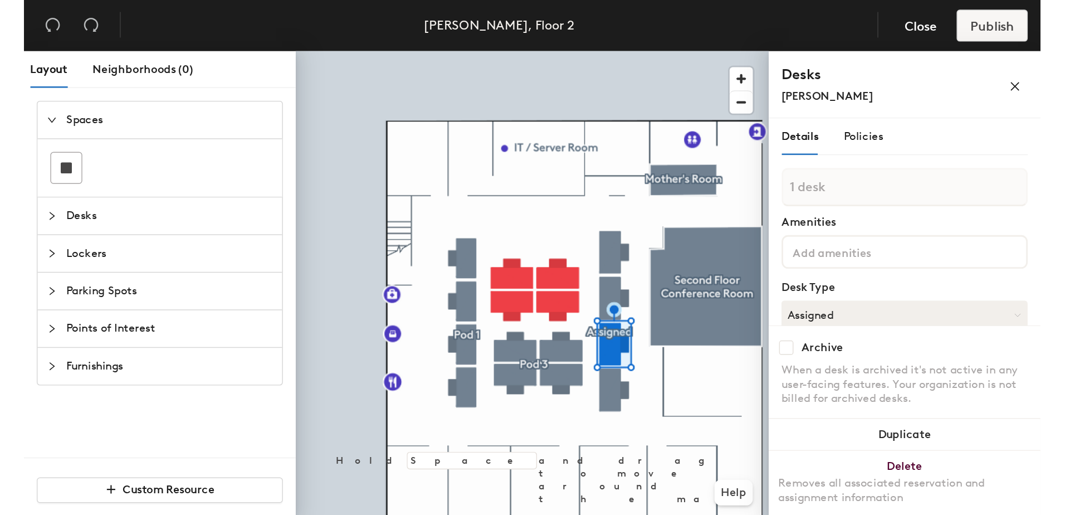
scroll to position [94, 0]
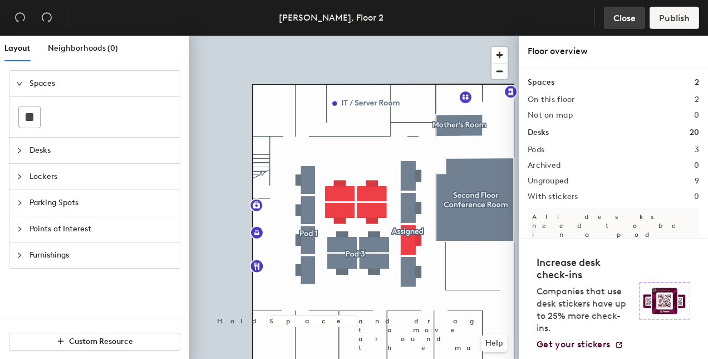
click at [626, 19] on span "Close" at bounding box center [625, 18] width 22 height 11
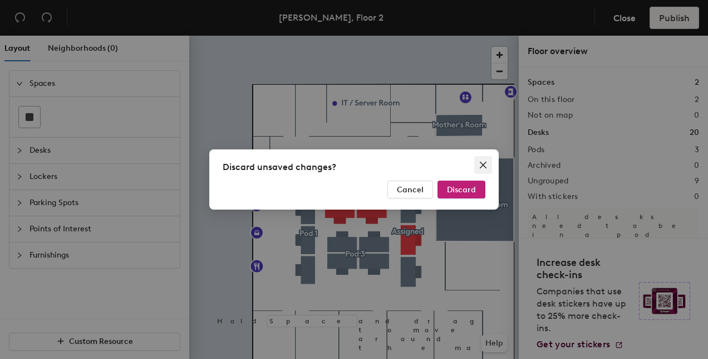
click at [485, 165] on icon "close" at bounding box center [483, 164] width 9 height 9
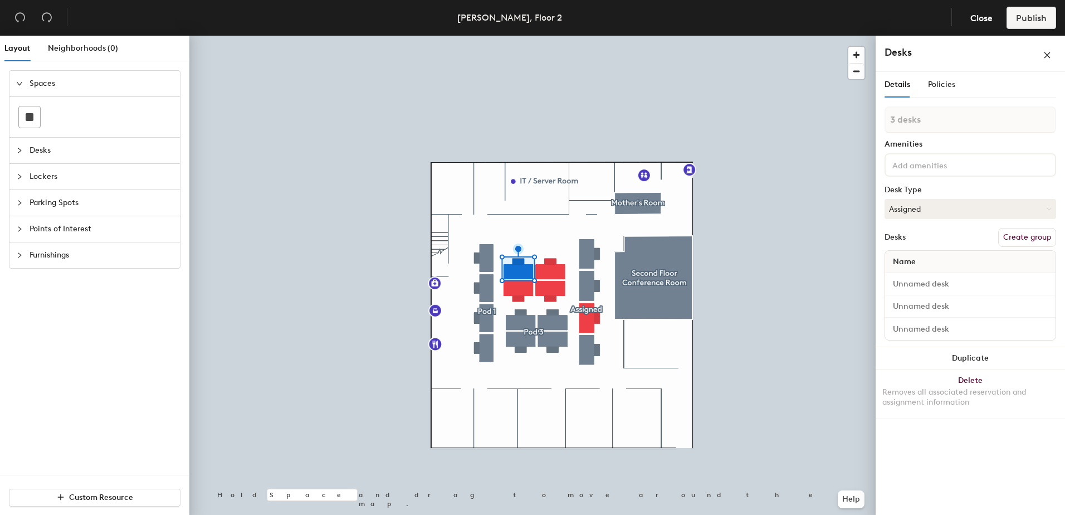
type input "4 desks"
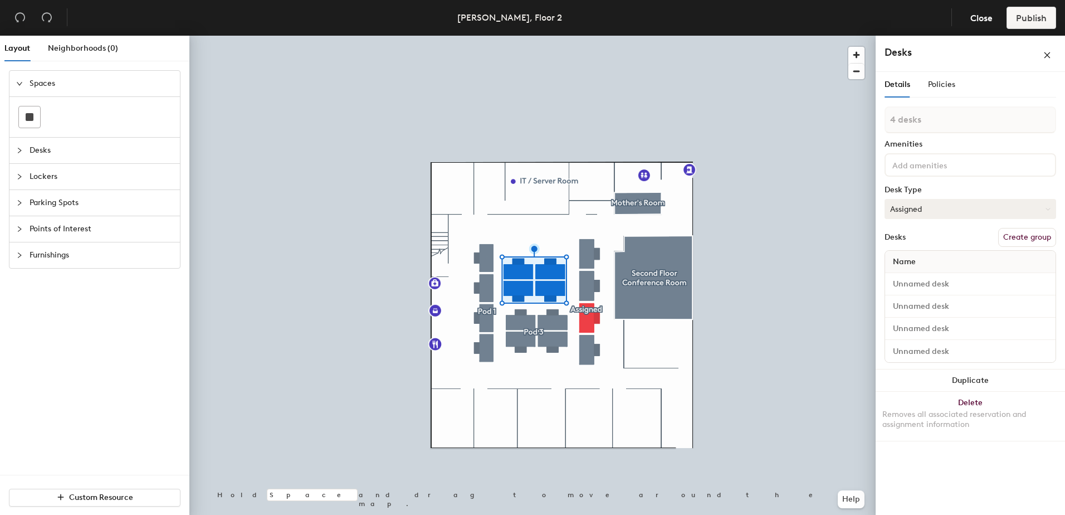
click at [1016, 206] on button "Assigned" at bounding box center [970, 209] width 172 height 20
click at [919, 276] on div "Hoteled" at bounding box center [940, 276] width 111 height 17
click at [1033, 240] on button "Create group" at bounding box center [1027, 237] width 58 height 19
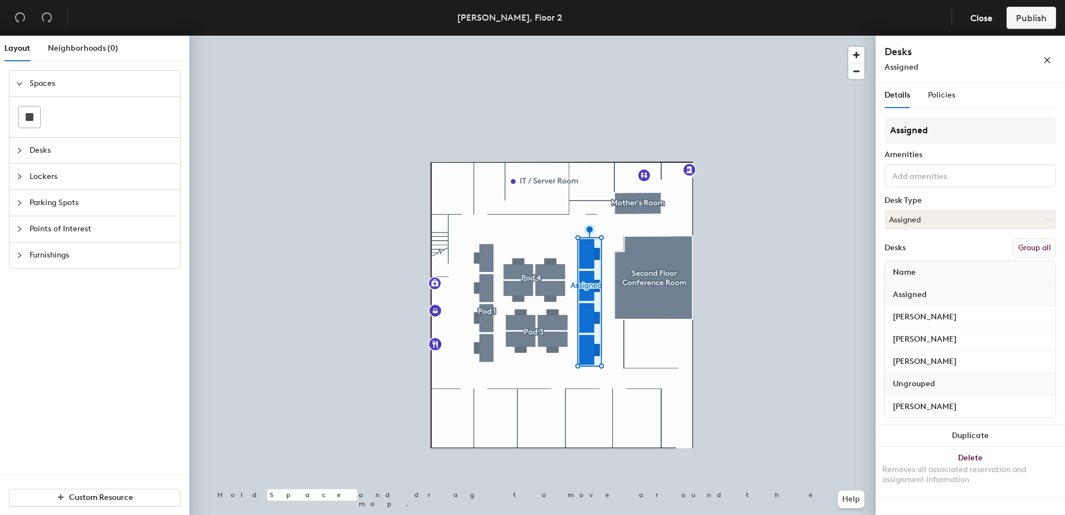
click at [1032, 247] on button "Group all" at bounding box center [1034, 247] width 43 height 19
click at [1008, 220] on button "Assigned" at bounding box center [970, 219] width 172 height 20
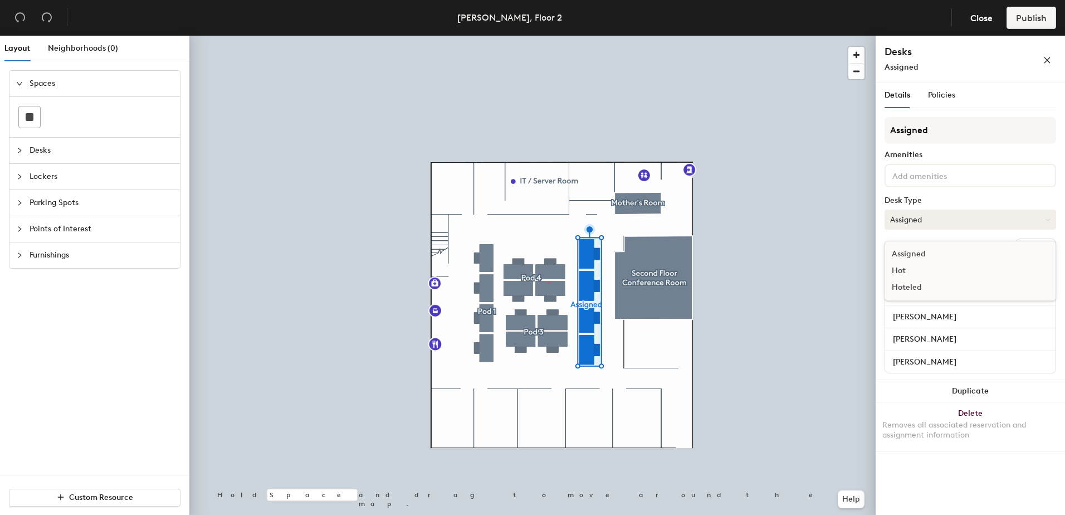
click at [968, 225] on button "Assigned" at bounding box center [970, 219] width 172 height 20
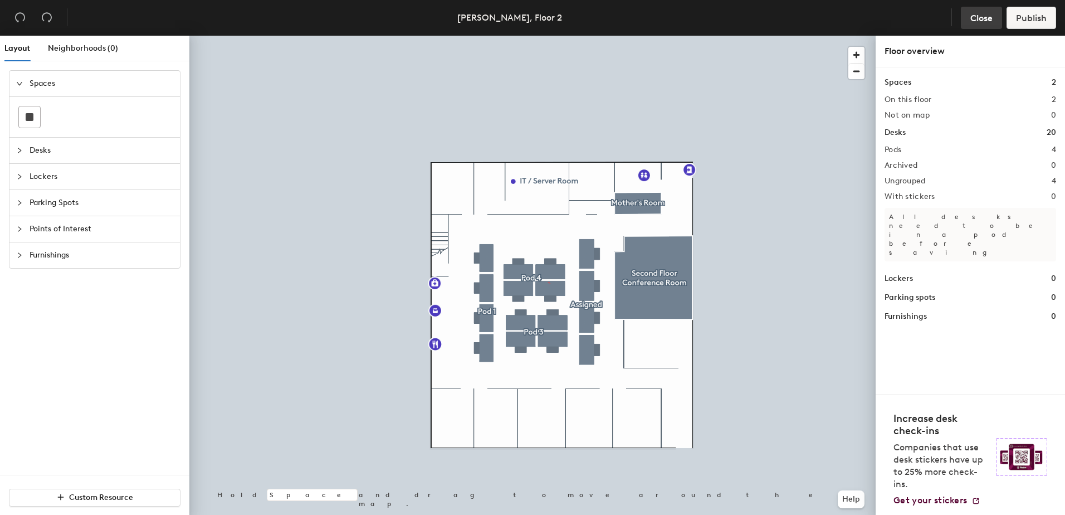
click at [984, 20] on span "Close" at bounding box center [981, 18] width 22 height 11
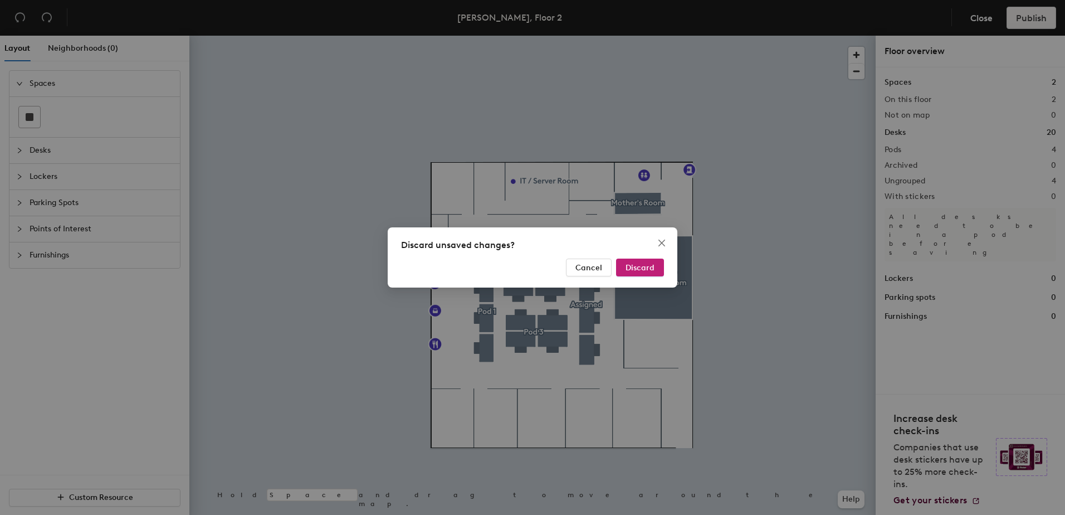
click at [667, 233] on div "Discard unsaved changes? Cancel Discard" at bounding box center [533, 257] width 290 height 60
click at [667, 243] on span "Close" at bounding box center [662, 242] width 18 height 9
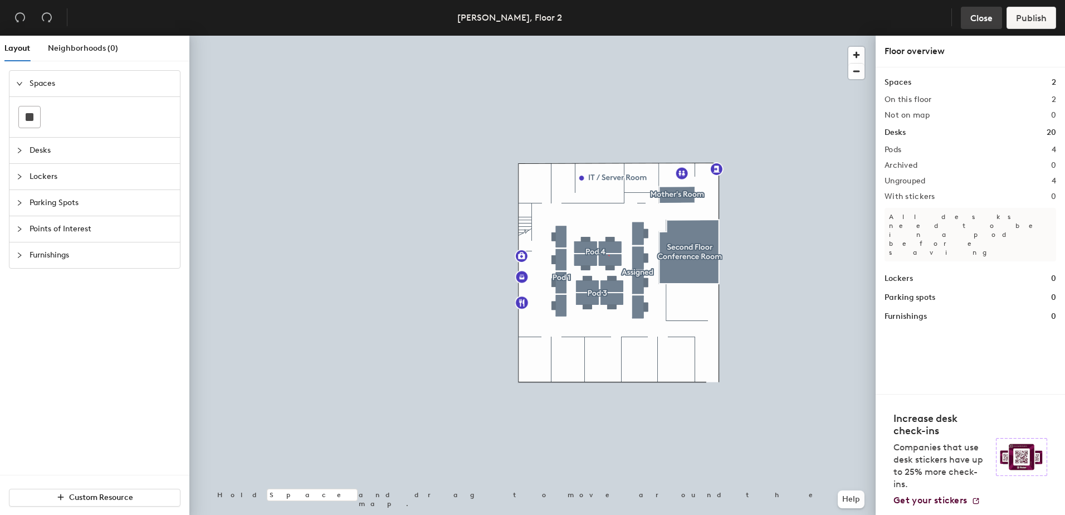
click at [981, 16] on span "Close" at bounding box center [981, 18] width 22 height 11
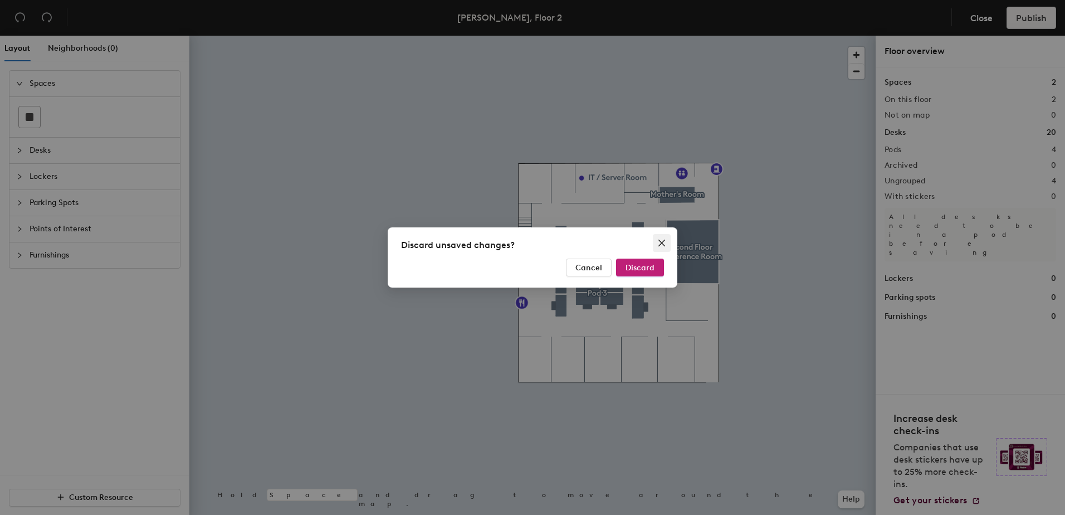
click at [664, 242] on icon "close" at bounding box center [661, 242] width 9 height 9
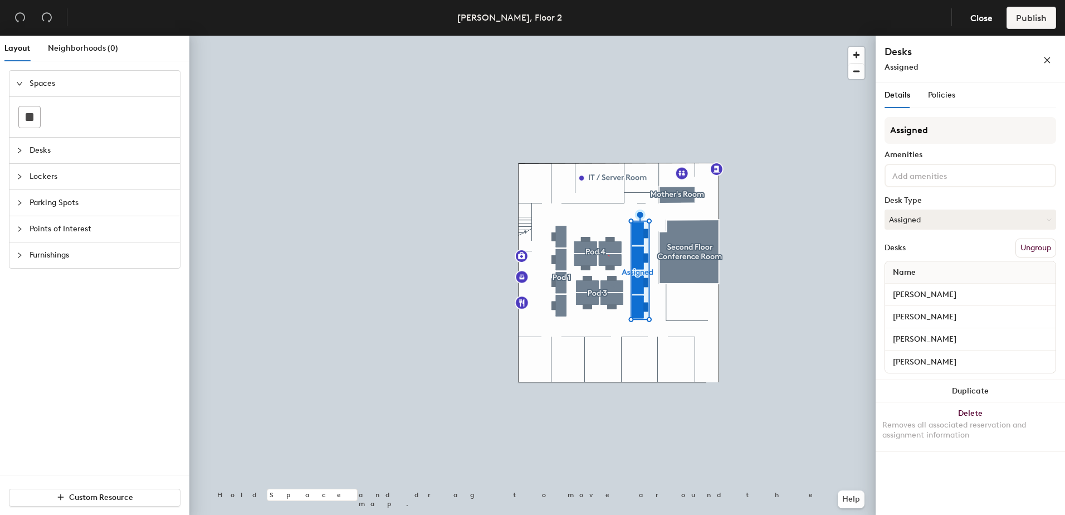
click at [1033, 247] on button "Ungroup" at bounding box center [1035, 247] width 41 height 19
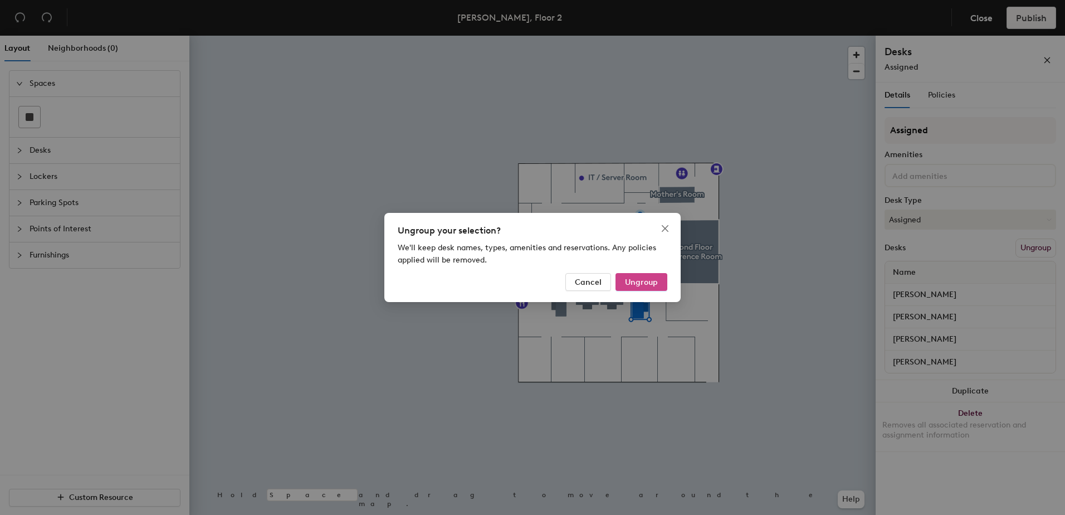
click at [659, 279] on button "Ungroup" at bounding box center [641, 282] width 52 height 18
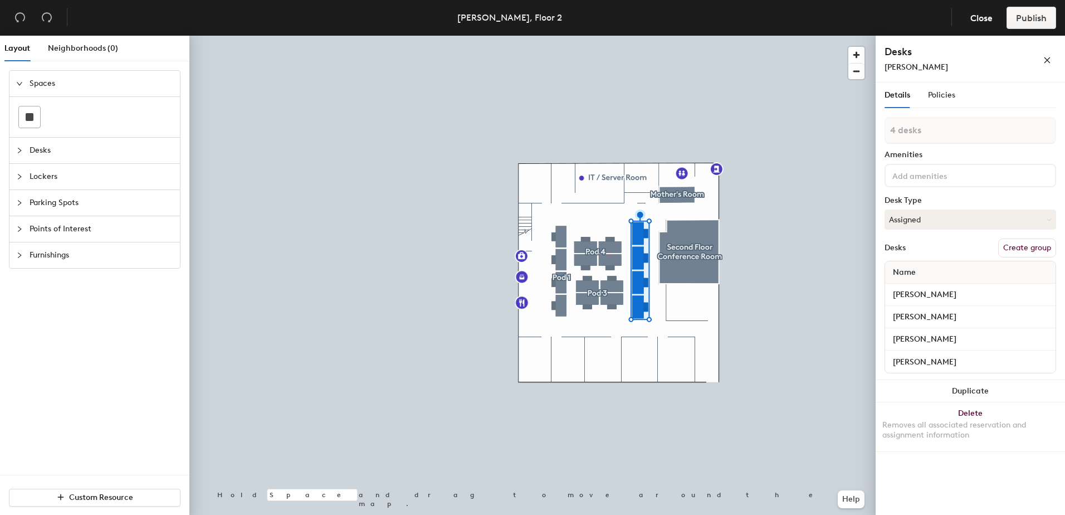
click at [1023, 250] on button "Create group" at bounding box center [1027, 247] width 58 height 19
type input "Pod 5"
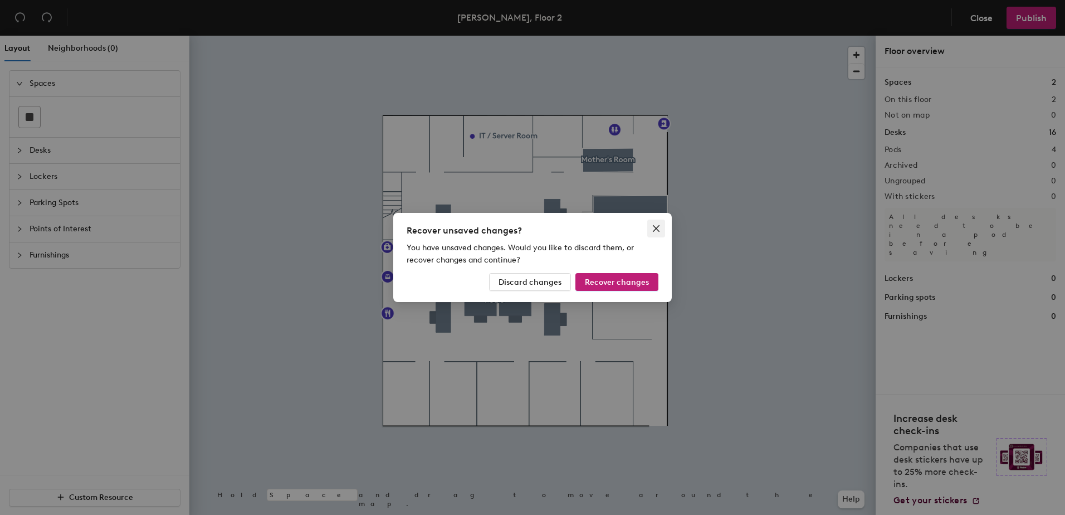
click at [656, 228] on icon "close" at bounding box center [656, 228] width 7 height 7
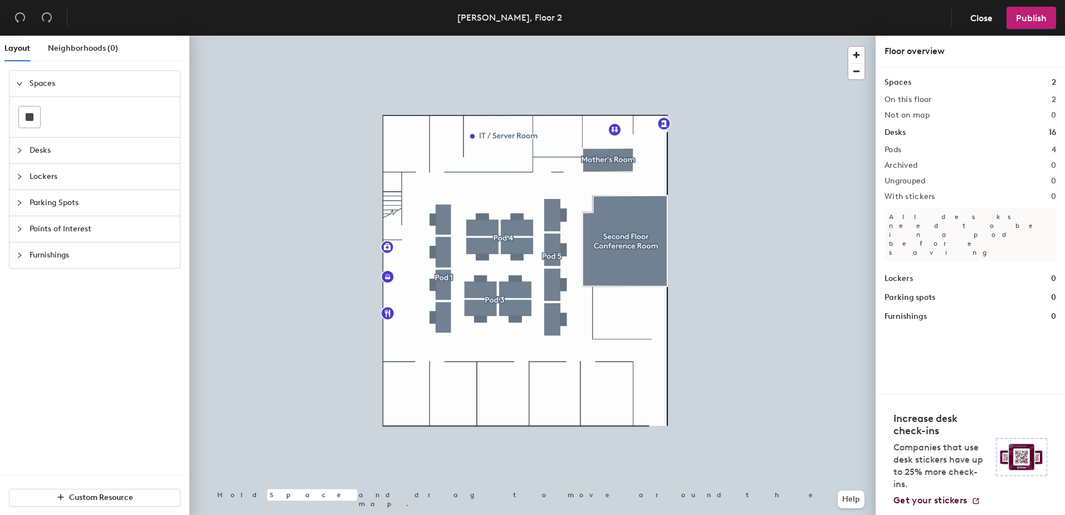
click at [897, 150] on h2 "Pods" at bounding box center [892, 149] width 17 height 9
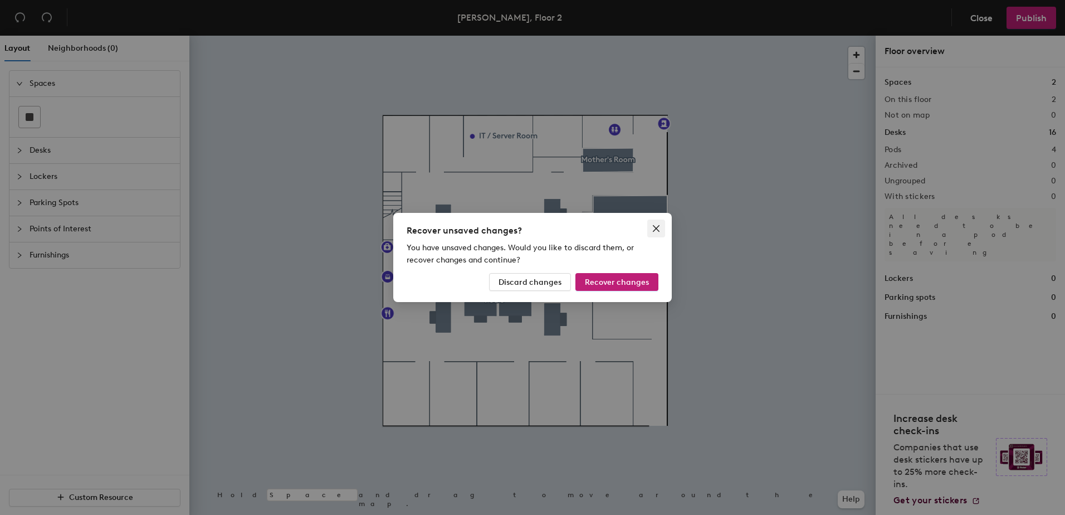
click at [652, 224] on icon "close" at bounding box center [656, 228] width 9 height 9
